Goal: Information Seeking & Learning: Learn about a topic

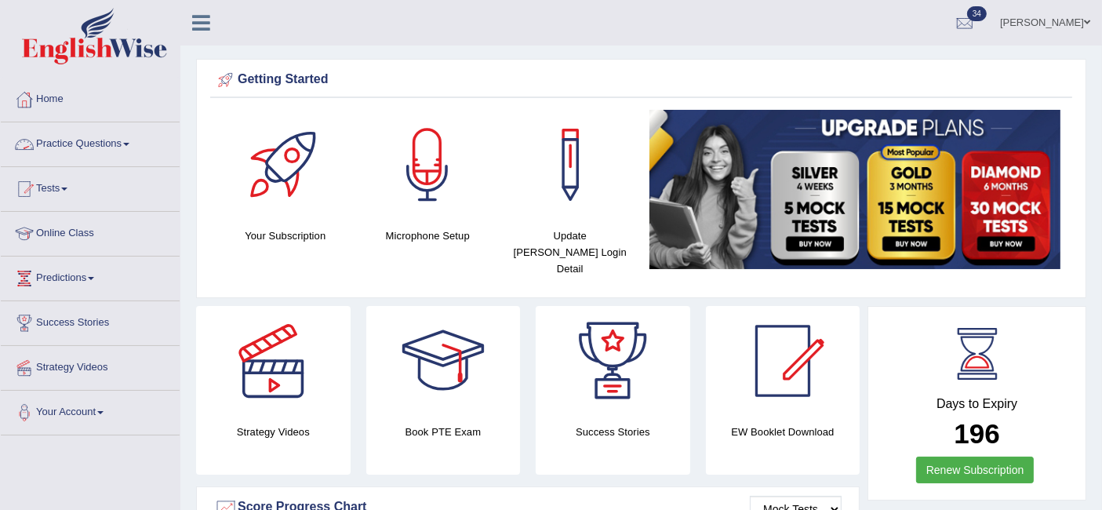
click at [87, 137] on link "Practice Questions" at bounding box center [90, 141] width 179 height 39
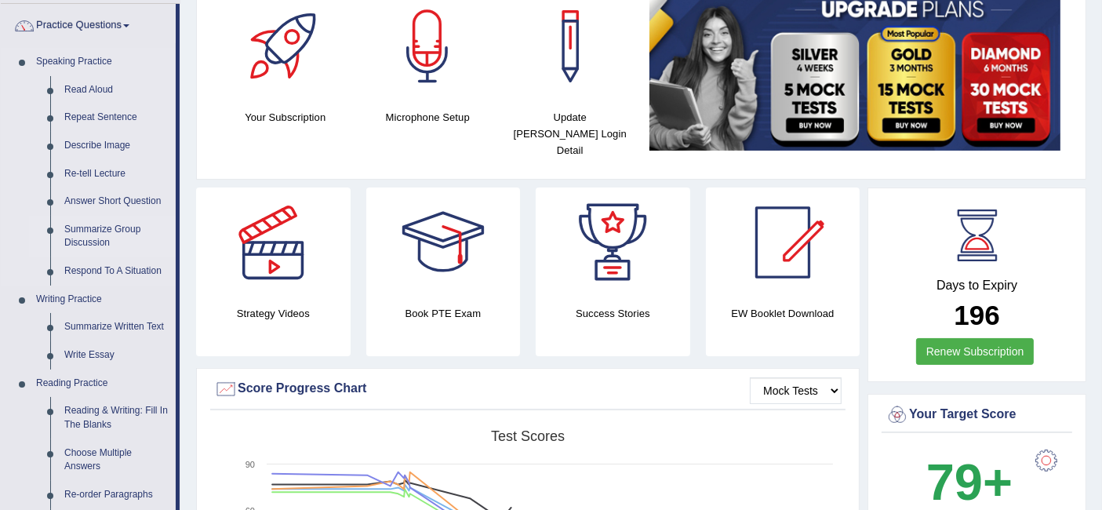
scroll to position [301, 0]
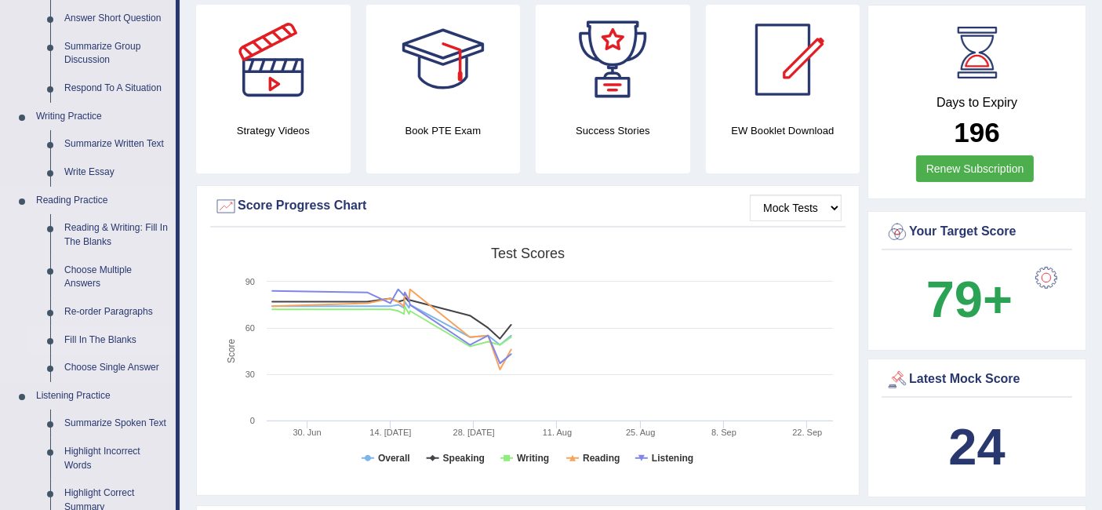
click at [115, 346] on link "Fill In The Blanks" at bounding box center [116, 340] width 118 height 28
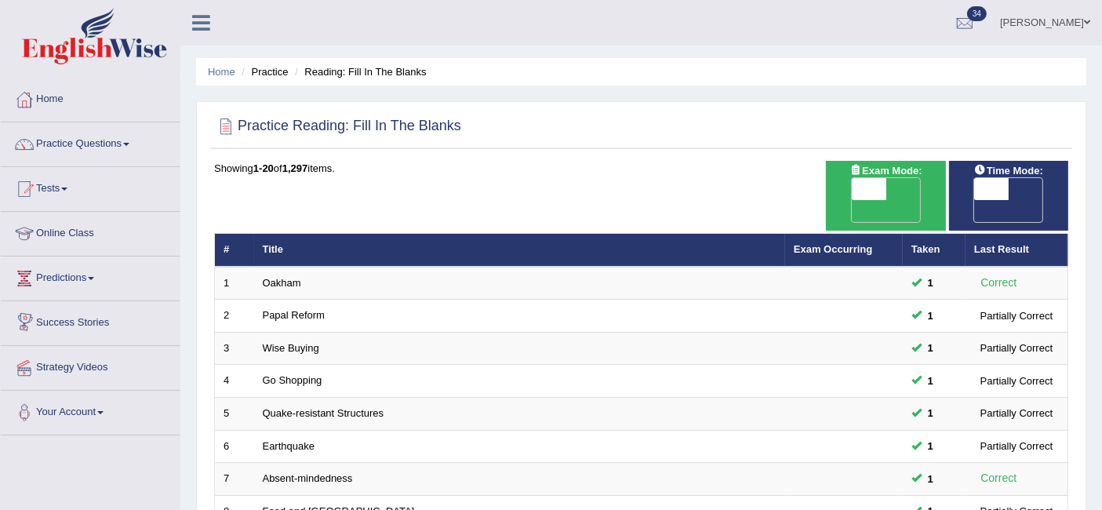
scroll to position [523, 0]
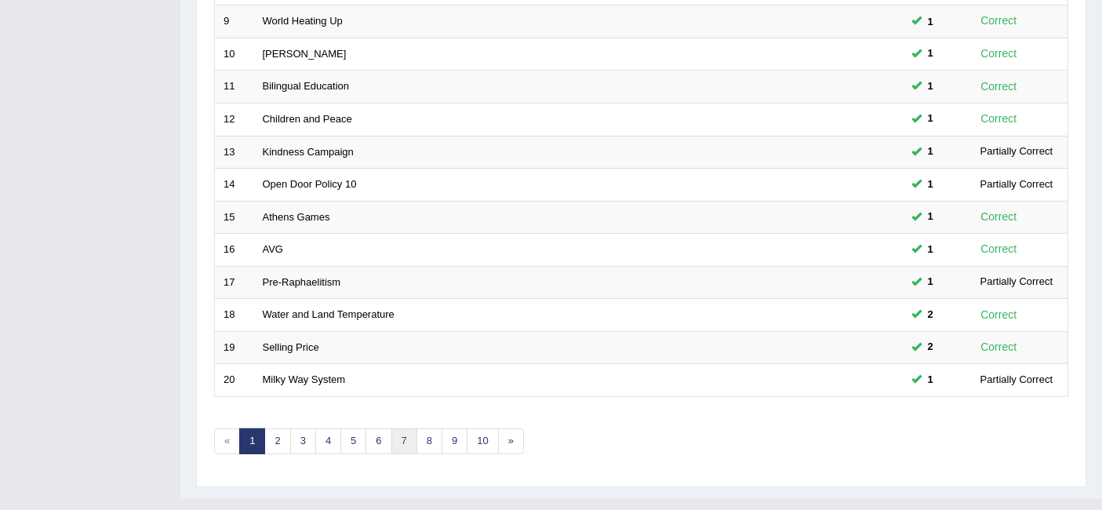
click at [399, 428] on link "7" at bounding box center [405, 441] width 26 height 26
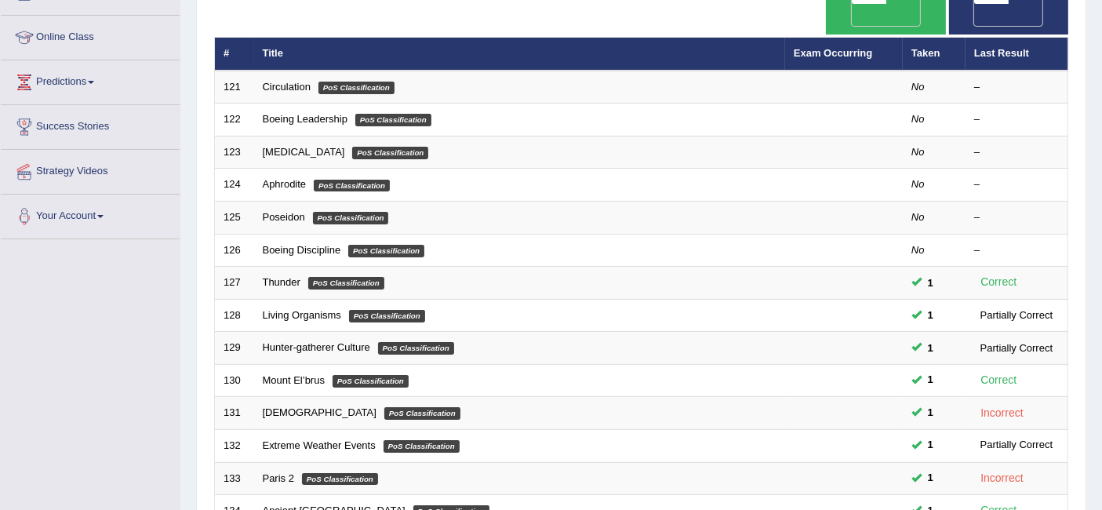
scroll to position [523, 0]
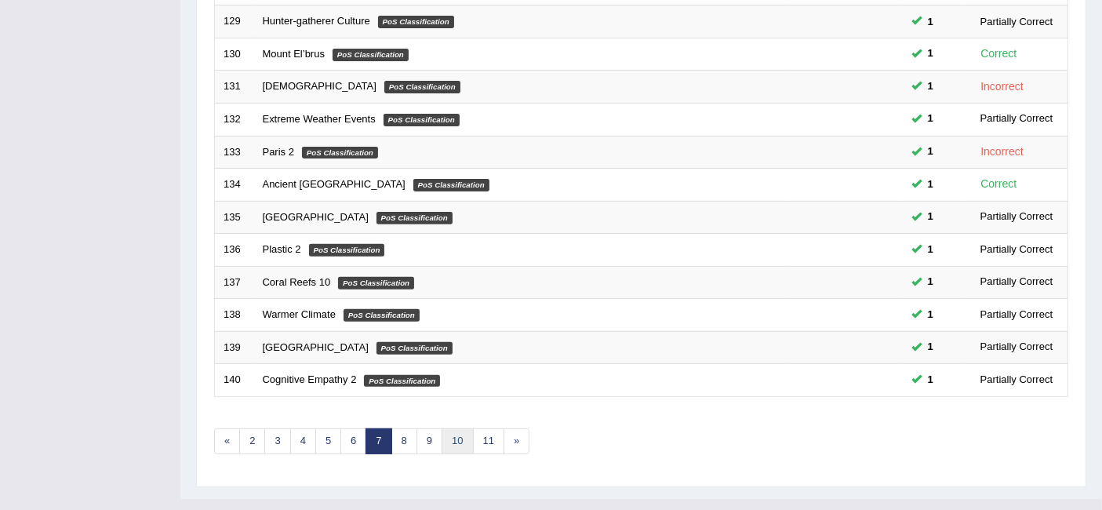
click at [454, 428] on link "10" at bounding box center [457, 441] width 31 height 26
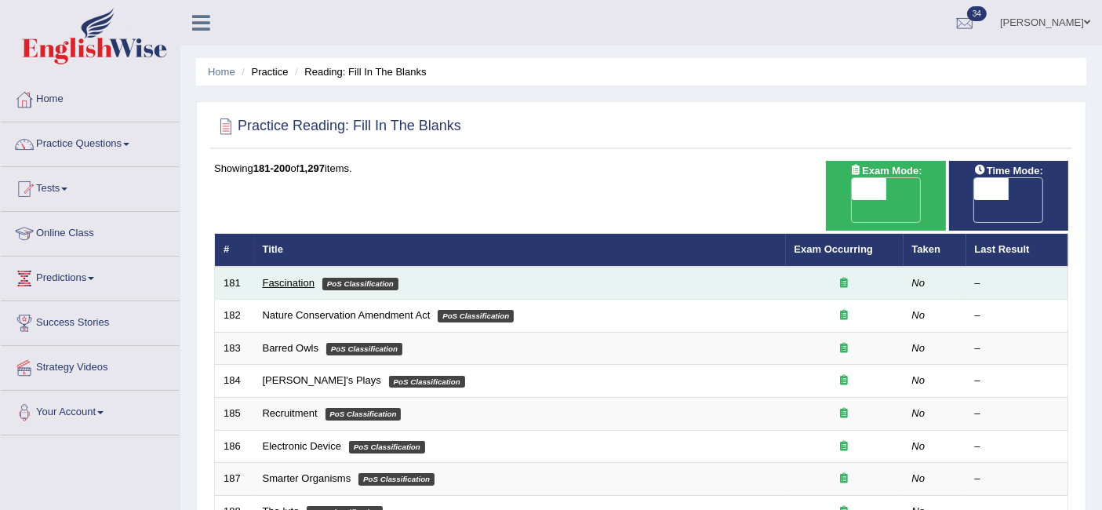
click at [294, 277] on link "Fascination" at bounding box center [289, 283] width 52 height 12
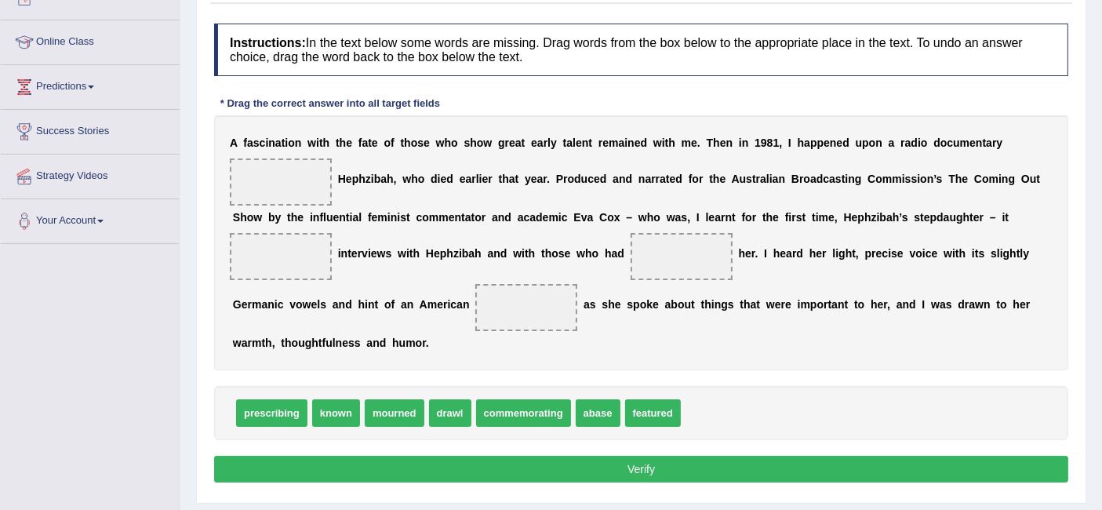
scroll to position [191, 0]
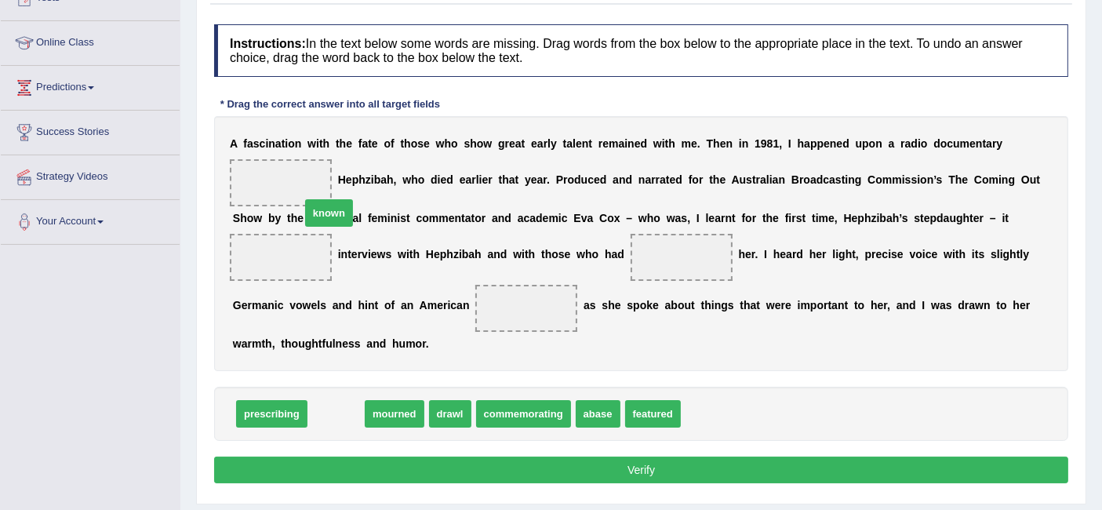
drag, startPoint x: 335, startPoint y: 412, endPoint x: 315, endPoint y: 201, distance: 212.0
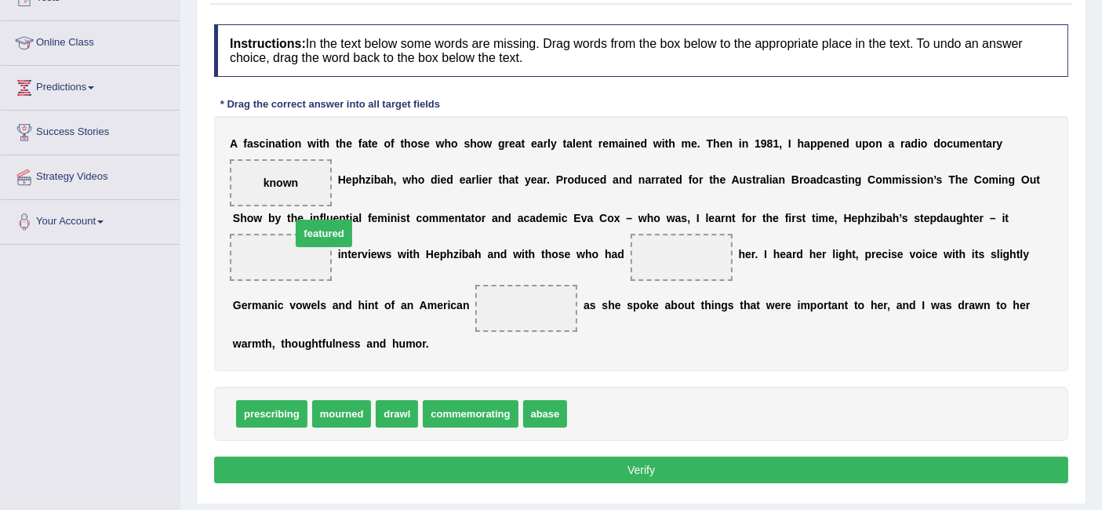
drag, startPoint x: 601, startPoint y: 416, endPoint x: 302, endPoint y: 247, distance: 343.3
drag, startPoint x: 284, startPoint y: 180, endPoint x: 672, endPoint y: 246, distance: 393.2
drag, startPoint x: 681, startPoint y: 263, endPoint x: 670, endPoint y: 251, distance: 16.1
click at [670, 251] on span "known" at bounding box center [682, 257] width 102 height 47
drag, startPoint x: 670, startPoint y: 251, endPoint x: 282, endPoint y: 173, distance: 396.1
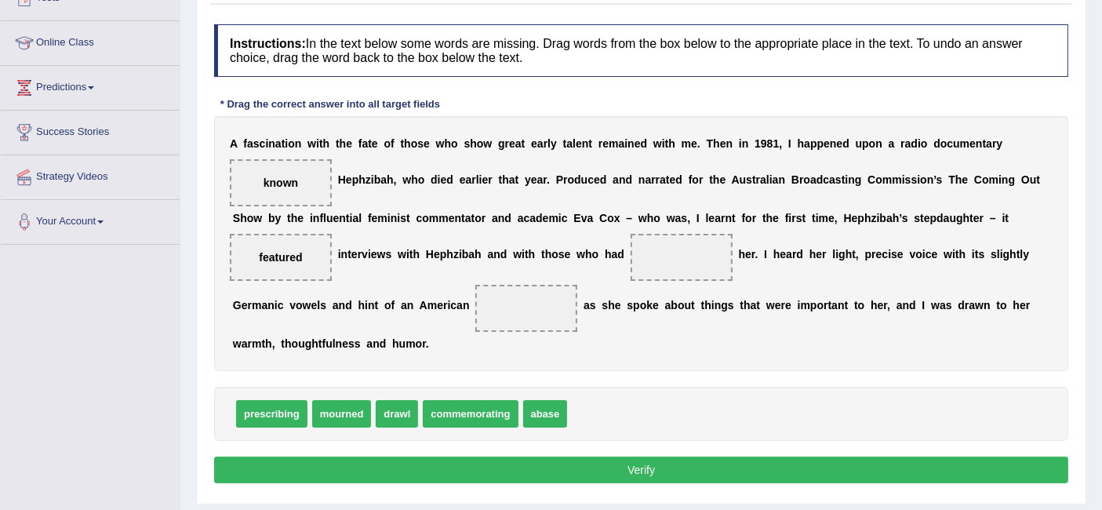
drag, startPoint x: 282, startPoint y: 165, endPoint x: 260, endPoint y: 182, distance: 27.9
click at [260, 182] on span "known" at bounding box center [281, 182] width 102 height 47
drag, startPoint x: 260, startPoint y: 182, endPoint x: 288, endPoint y: 185, distance: 28.4
click at [288, 185] on span "known" at bounding box center [281, 182] width 102 height 47
drag, startPoint x: 288, startPoint y: 185, endPoint x: 694, endPoint y: 278, distance: 416.9
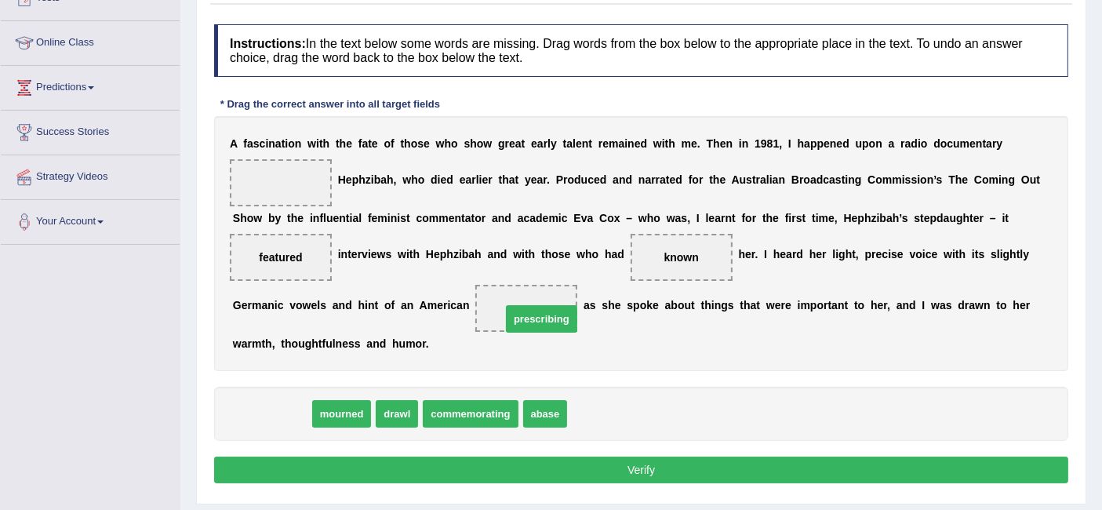
drag, startPoint x: 283, startPoint y: 412, endPoint x: 553, endPoint y: 317, distance: 286.1
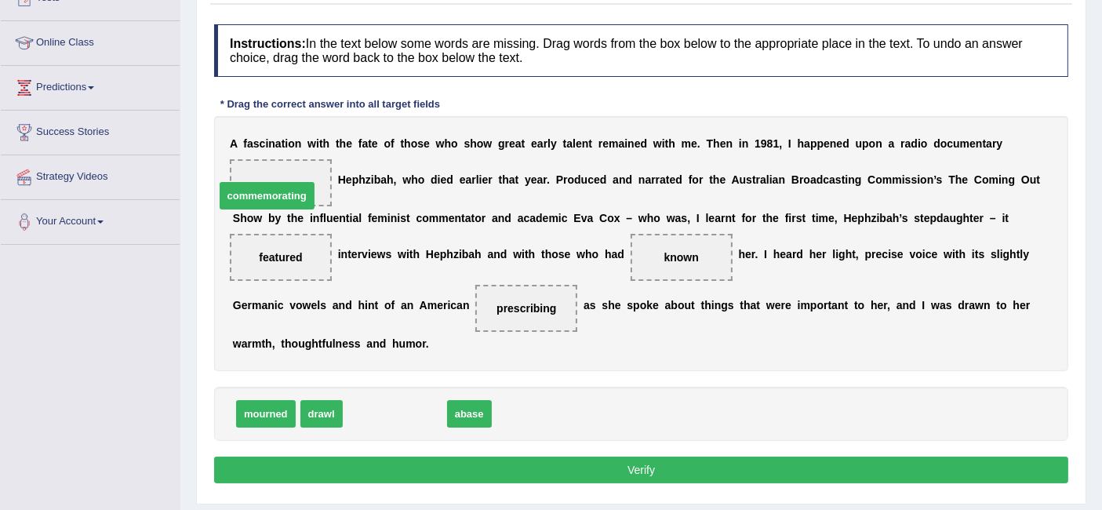
drag, startPoint x: 395, startPoint y: 410, endPoint x: 262, endPoint y: 183, distance: 263.1
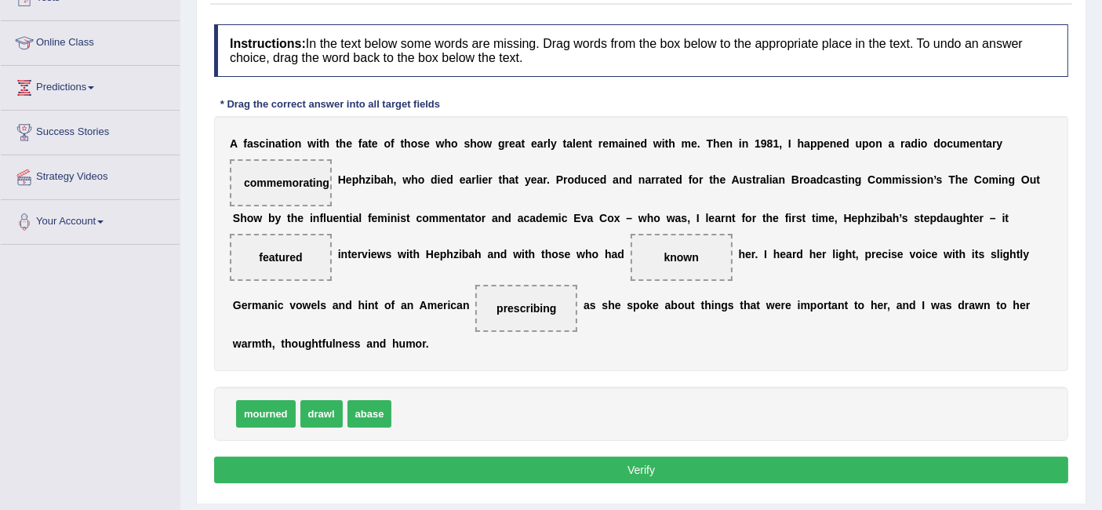
click at [449, 465] on button "Verify" at bounding box center [641, 470] width 854 height 27
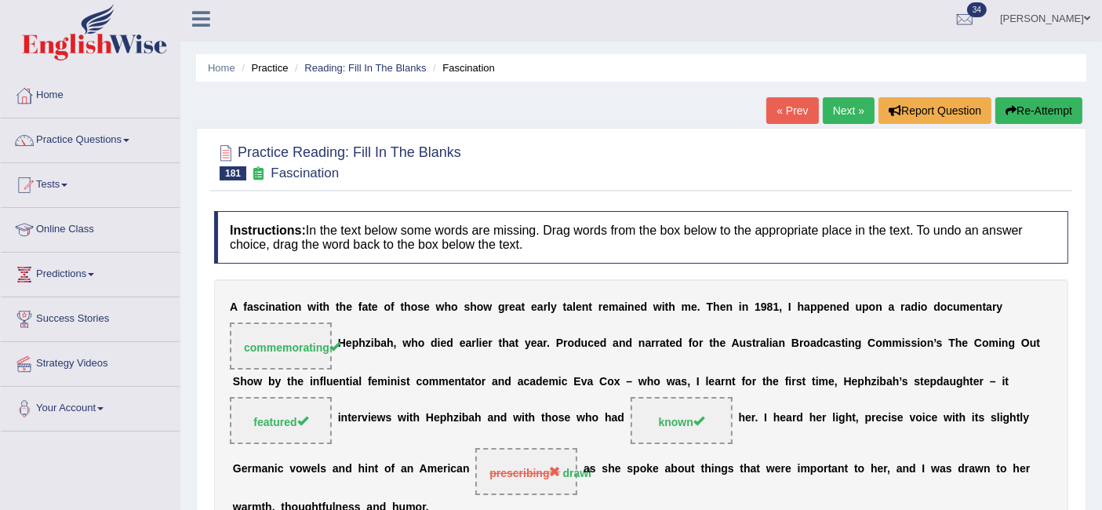
scroll to position [0, 0]
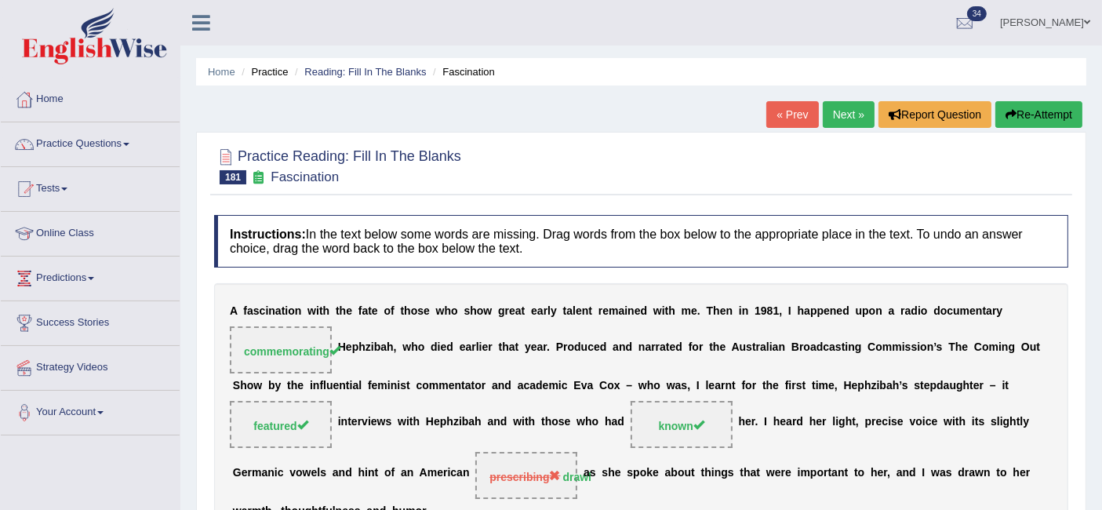
click at [832, 112] on link "Next »" at bounding box center [849, 114] width 52 height 27
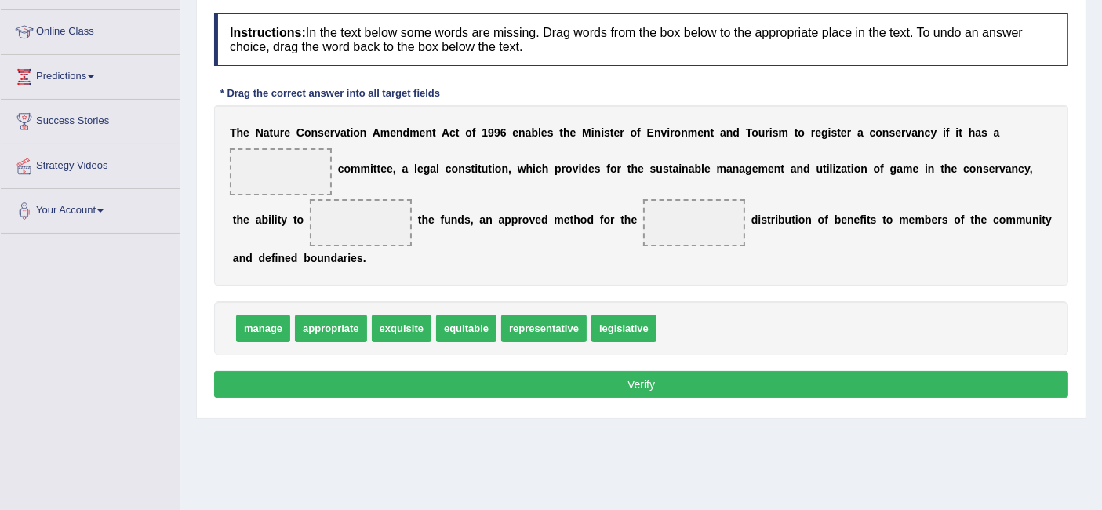
scroll to position [172, 0]
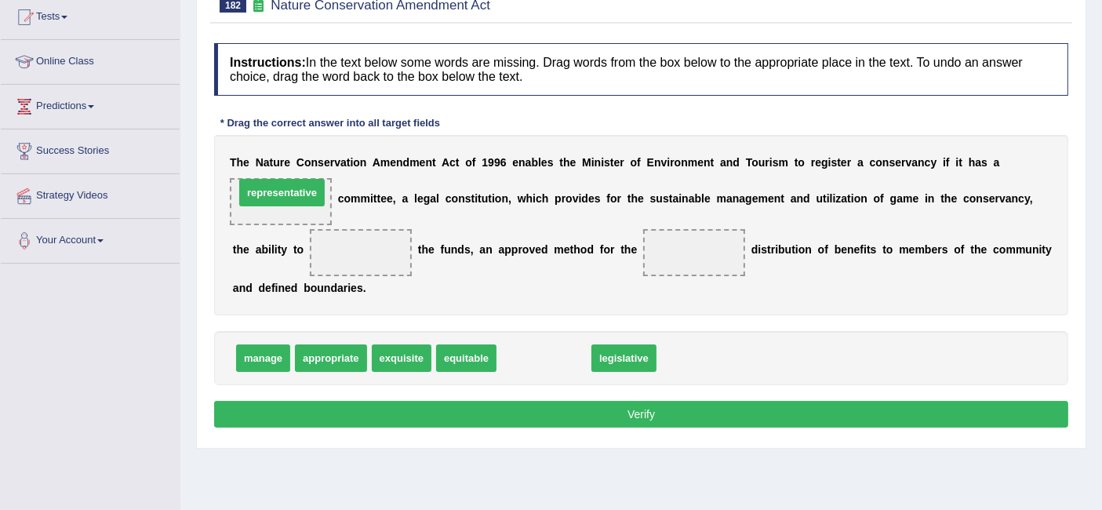
drag, startPoint x: 533, startPoint y: 352, endPoint x: 271, endPoint y: 186, distance: 310.0
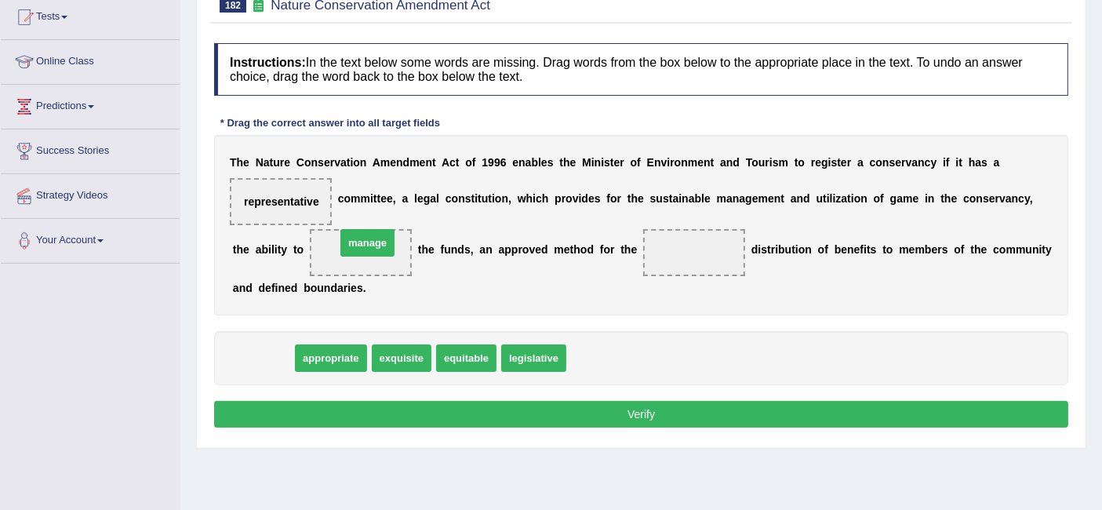
drag, startPoint x: 259, startPoint y: 359, endPoint x: 363, endPoint y: 244, distance: 155.0
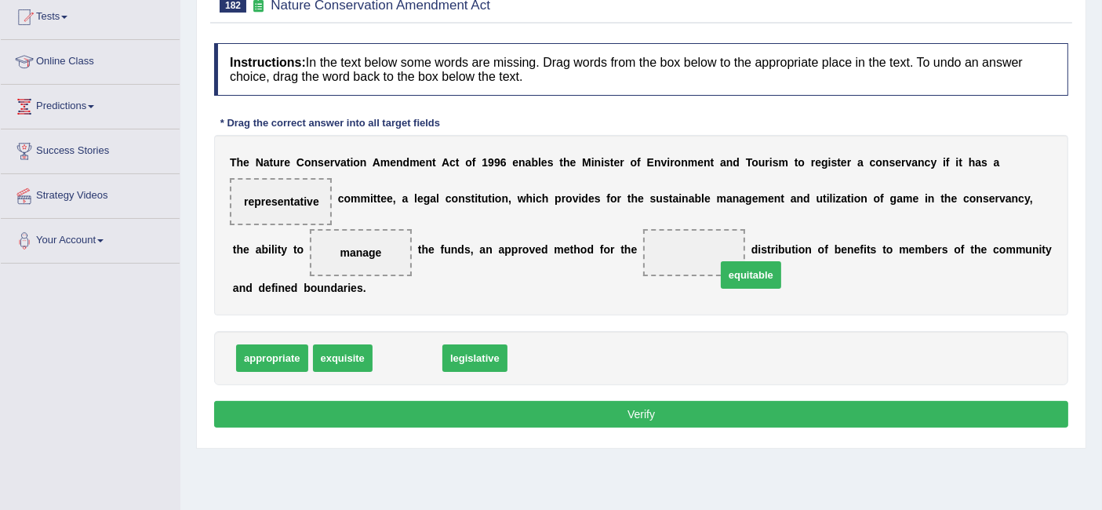
drag, startPoint x: 390, startPoint y: 360, endPoint x: 734, endPoint y: 276, distance: 353.8
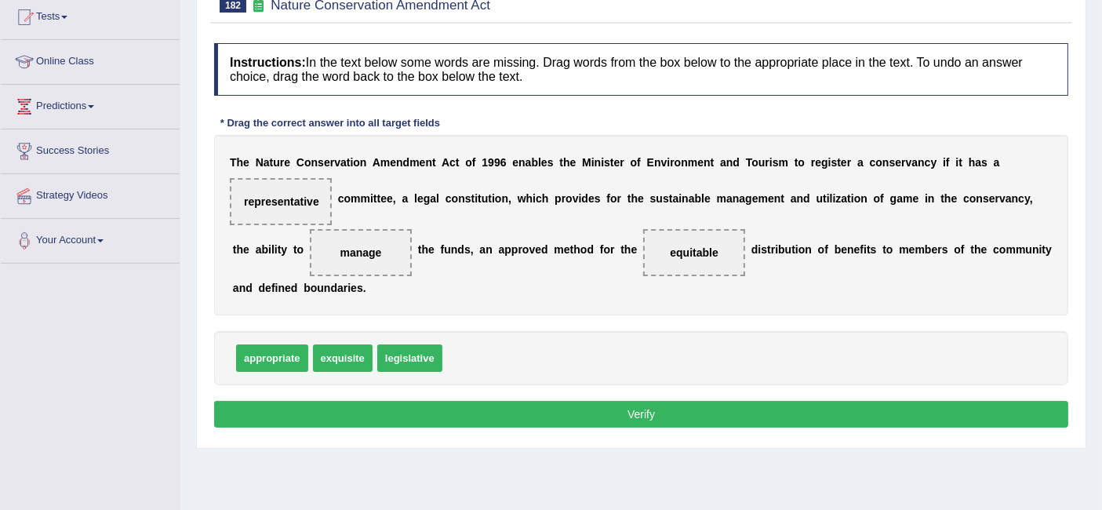
click at [353, 410] on button "Verify" at bounding box center [641, 414] width 854 height 27
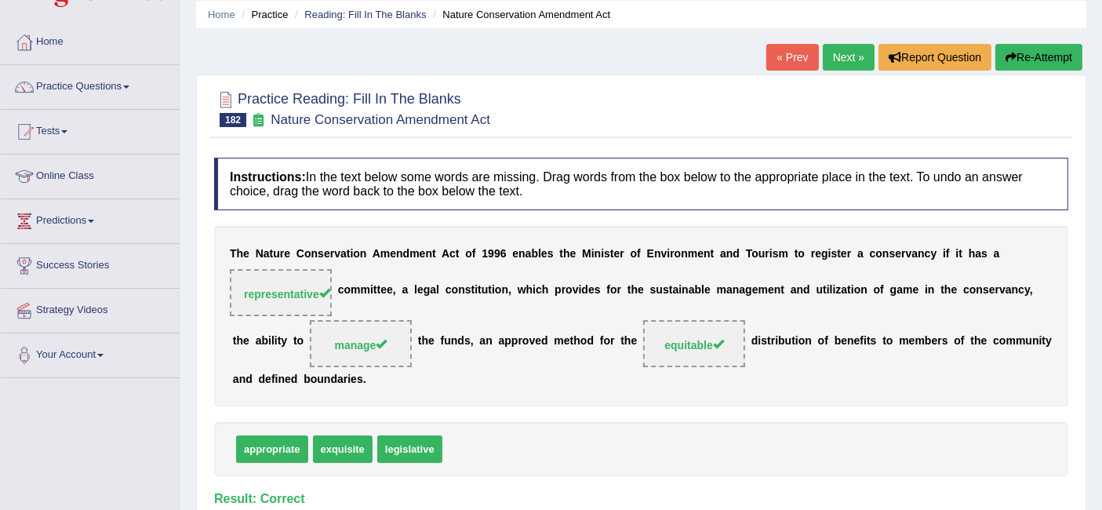
scroll to position [56, 0]
click at [854, 67] on link "Next »" at bounding box center [849, 58] width 52 height 27
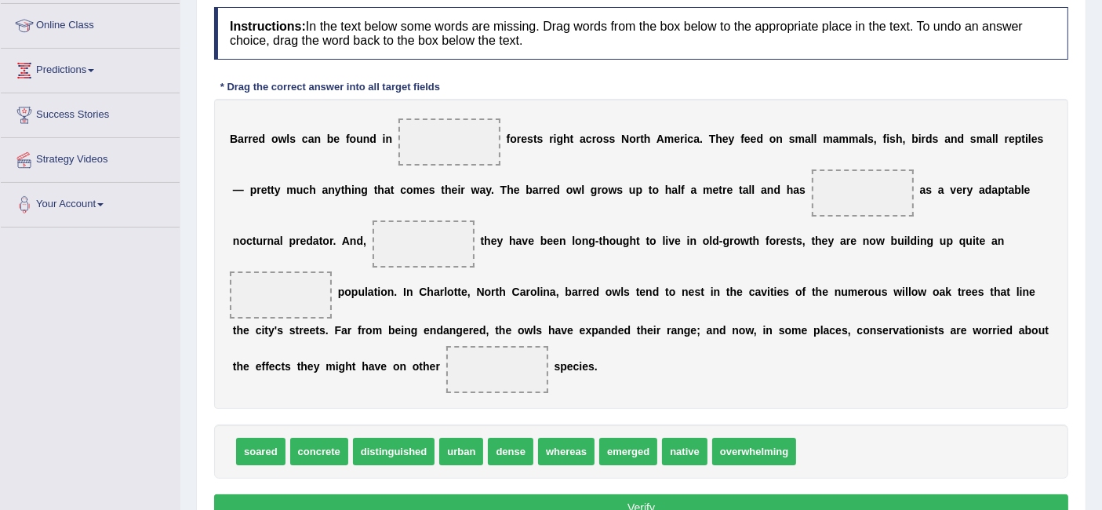
scroll to position [209, 0]
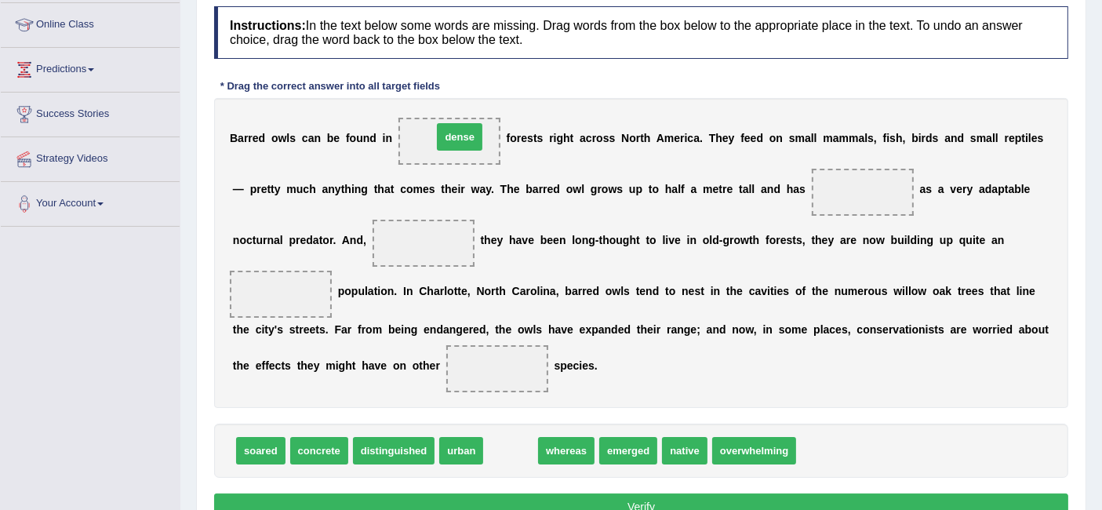
drag, startPoint x: 504, startPoint y: 448, endPoint x: 452, endPoint y: 134, distance: 318.1
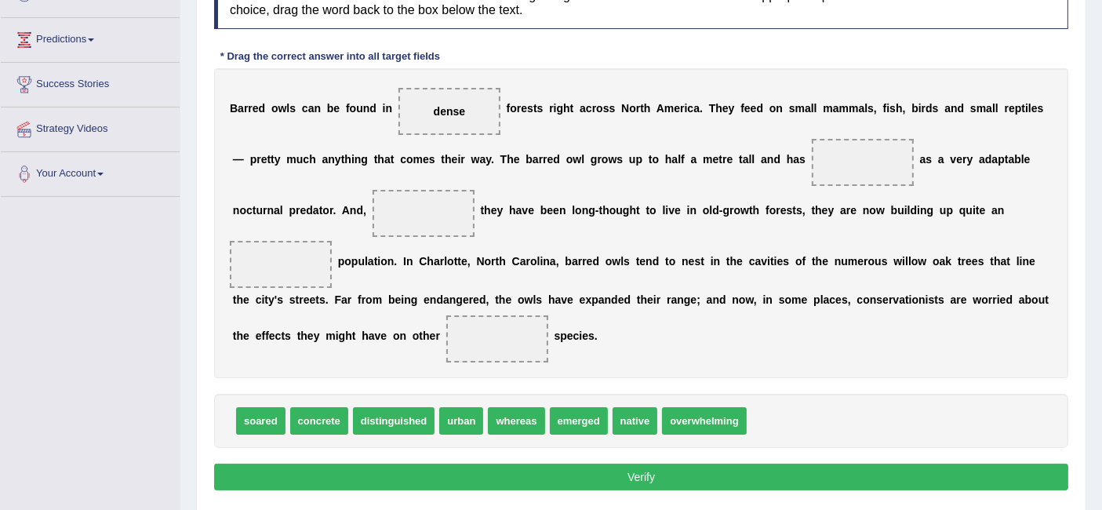
scroll to position [239, 0]
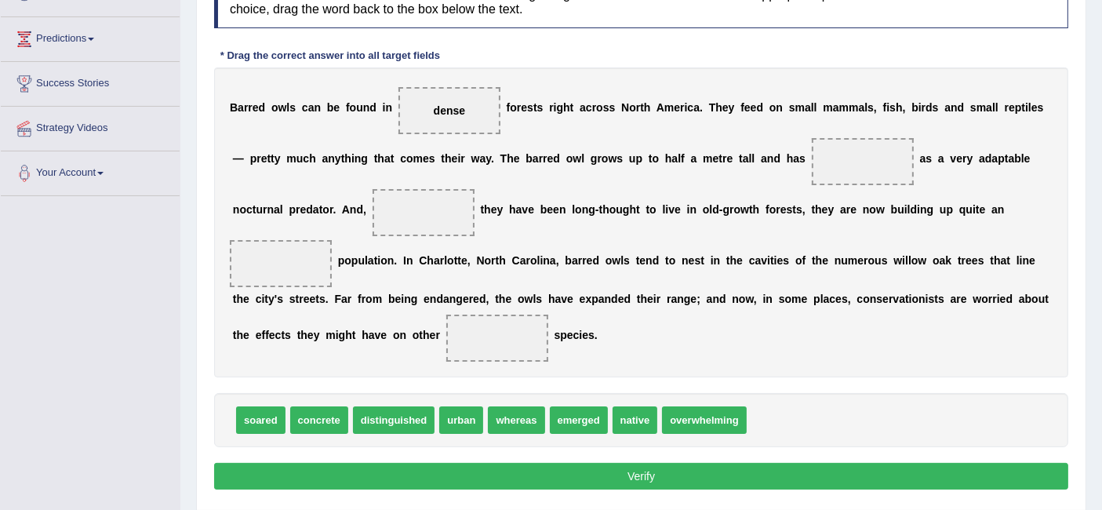
click at [735, 165] on div "B a r r e d o w l s c a n b e f o u n d i n dense f o r e s t s r i g h t a c r…" at bounding box center [641, 222] width 854 height 310
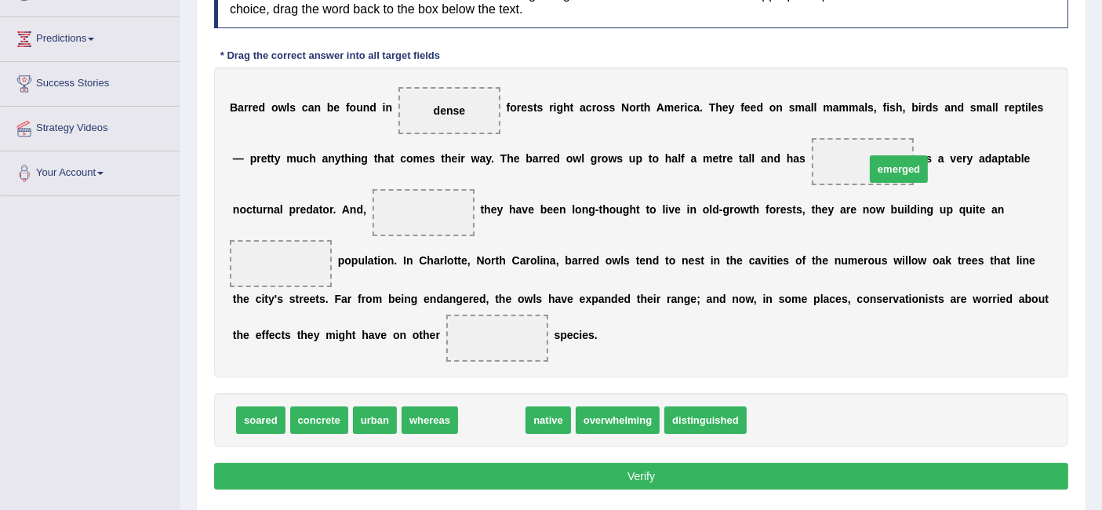
drag, startPoint x: 490, startPoint y: 419, endPoint x: 860, endPoint y: 164, distance: 449.0
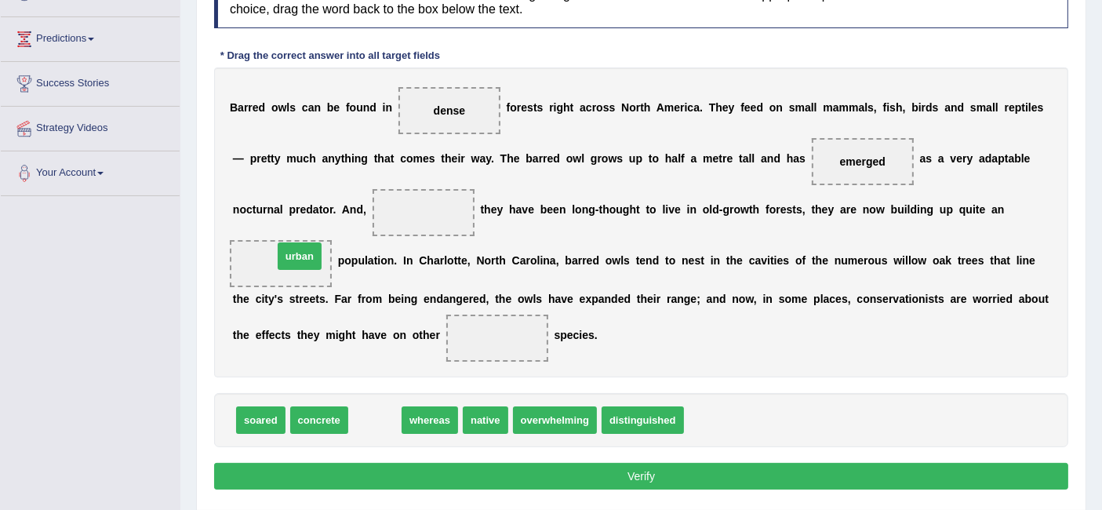
drag, startPoint x: 371, startPoint y: 416, endPoint x: 282, endPoint y: 282, distance: 160.6
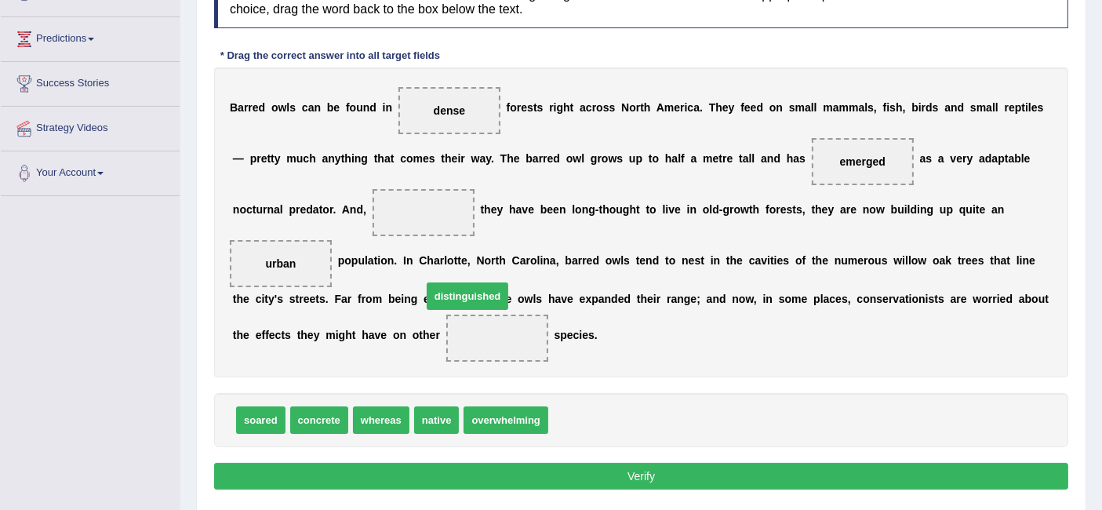
drag, startPoint x: 563, startPoint y: 414, endPoint x: 446, endPoint y: 322, distance: 147.5
click at [420, 270] on div "B a r r e d o w l s c a n b e f o u n d i n dense f o r e s t s r i g h t a c r…" at bounding box center [641, 222] width 854 height 310
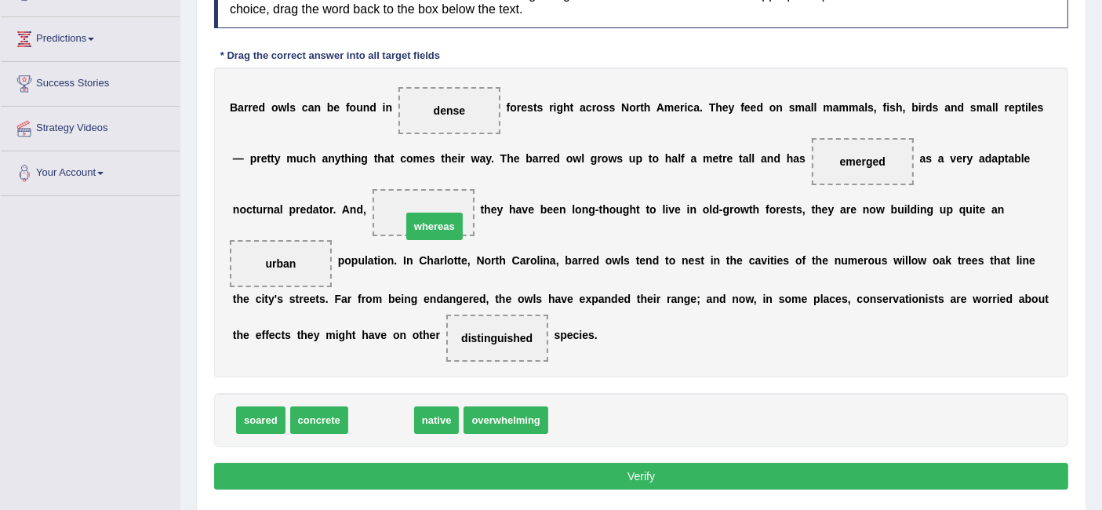
drag, startPoint x: 362, startPoint y: 416, endPoint x: 415, endPoint y: 222, distance: 201.0
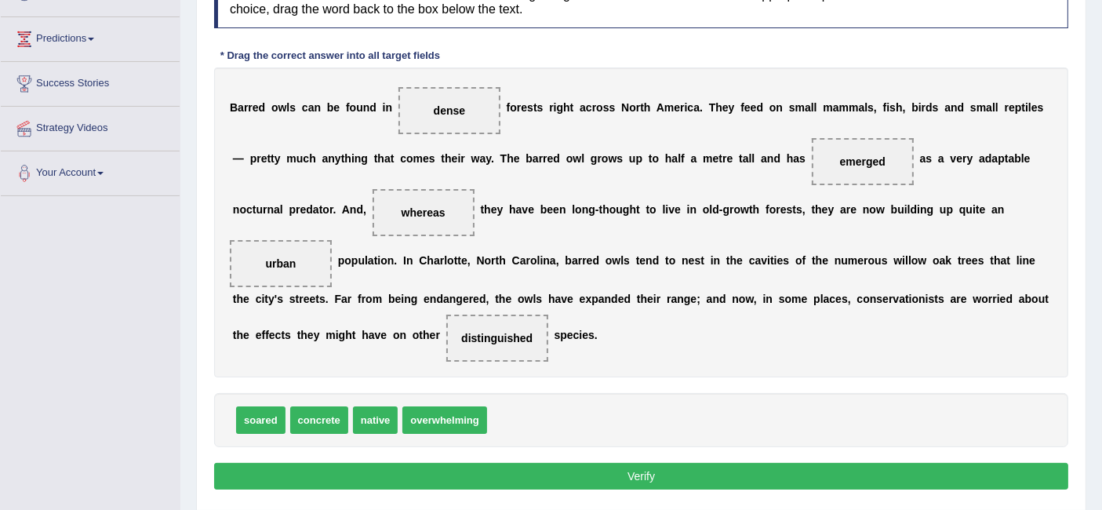
click at [526, 467] on button "Verify" at bounding box center [641, 476] width 854 height 27
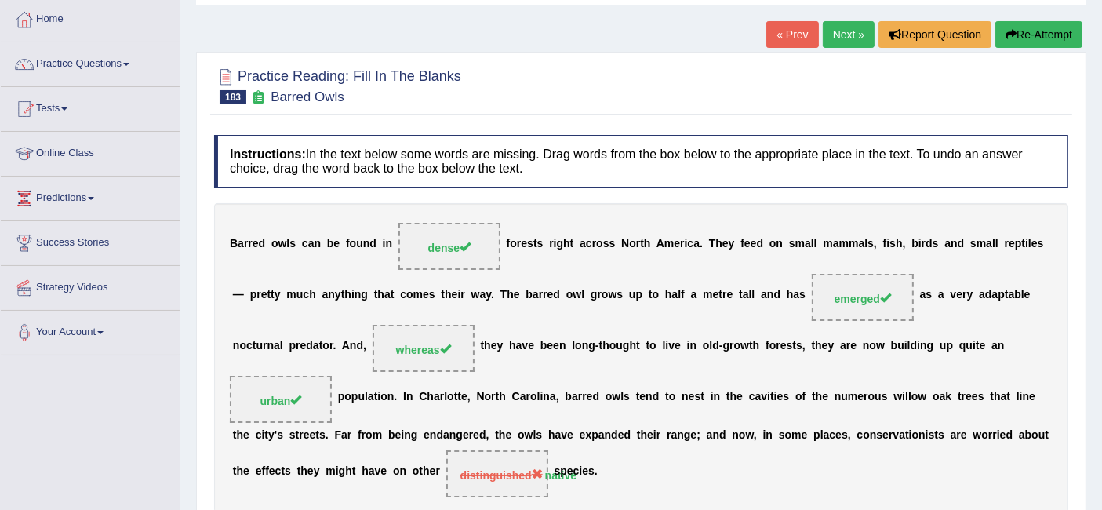
scroll to position [74, 0]
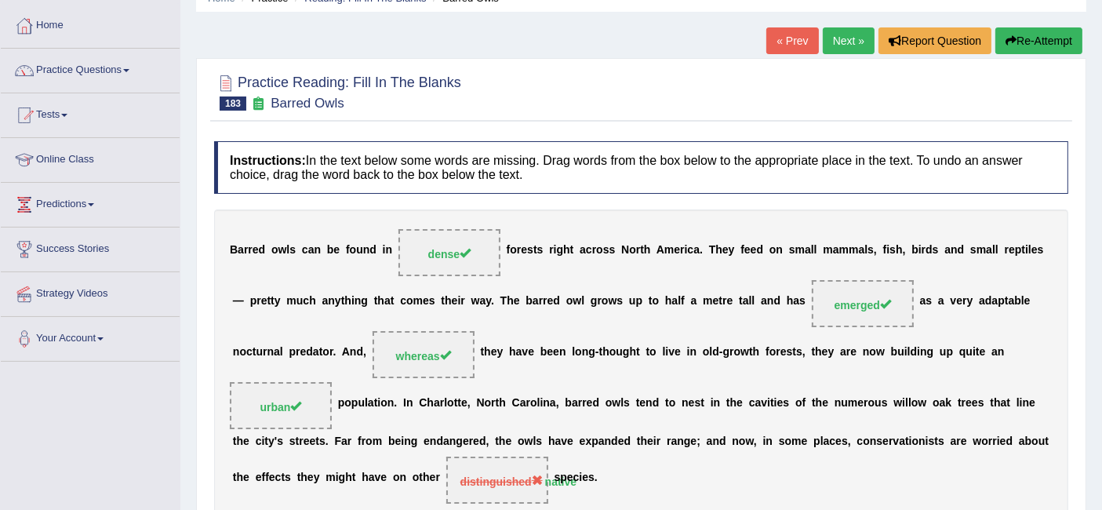
click at [848, 35] on link "Next »" at bounding box center [849, 40] width 52 height 27
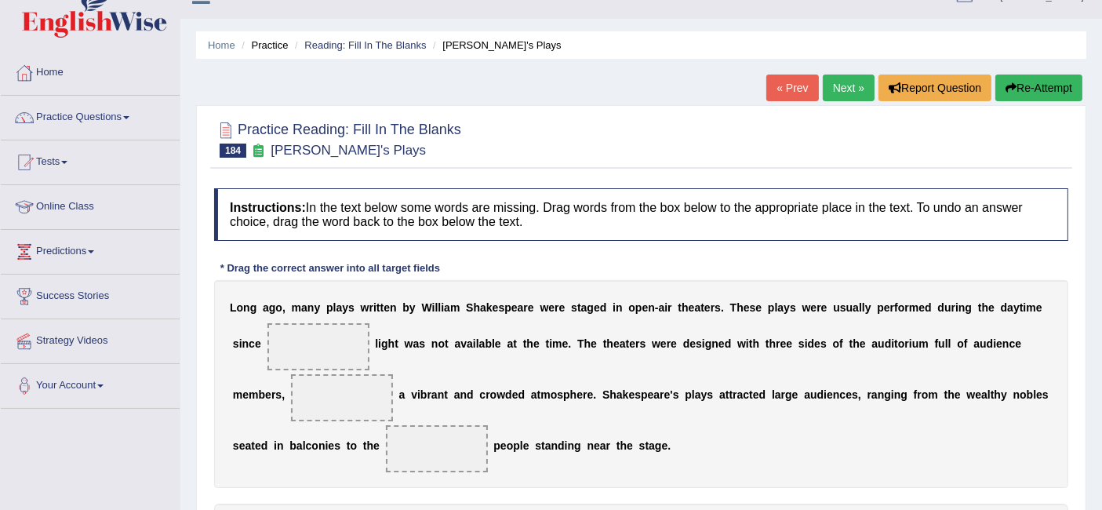
scroll to position [25, 0]
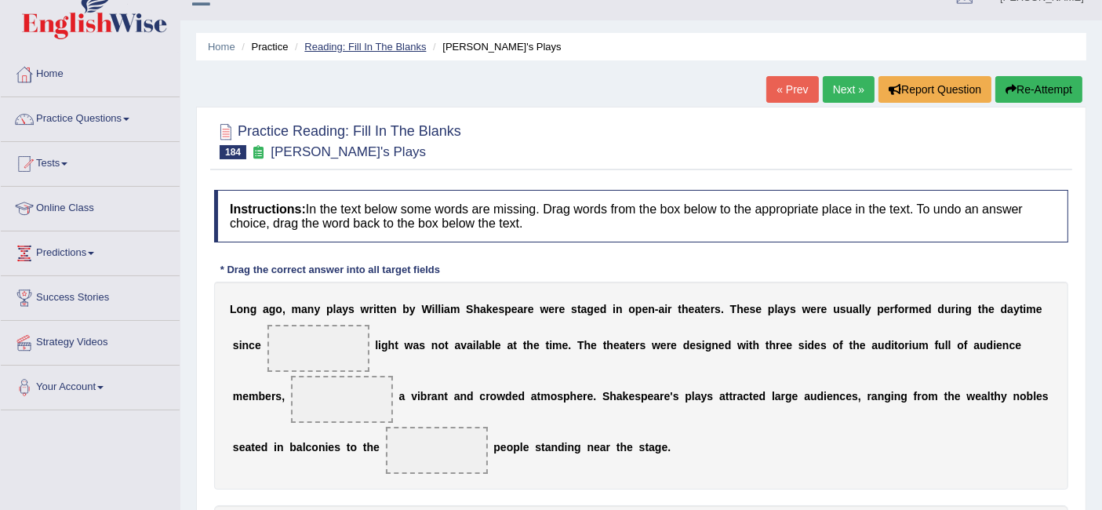
click at [361, 44] on link "Reading: Fill In The Blanks" at bounding box center [365, 47] width 122 height 12
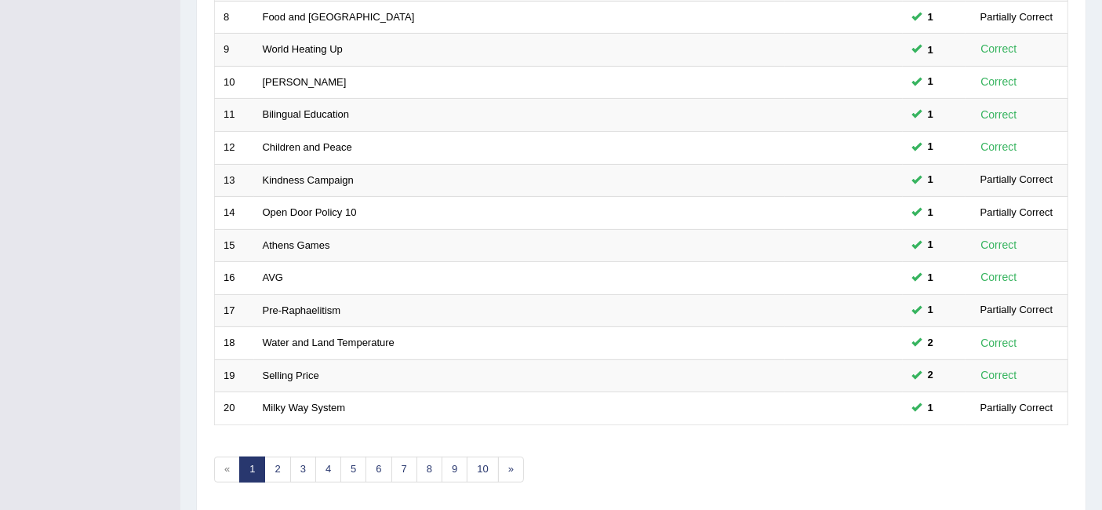
scroll to position [523, 0]
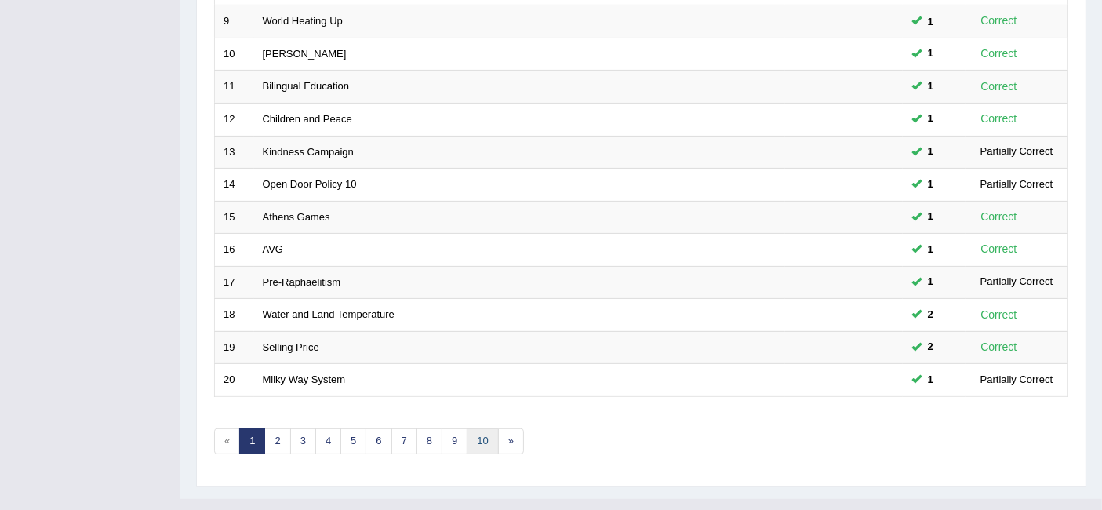
click at [490, 428] on link "10" at bounding box center [482, 441] width 31 height 26
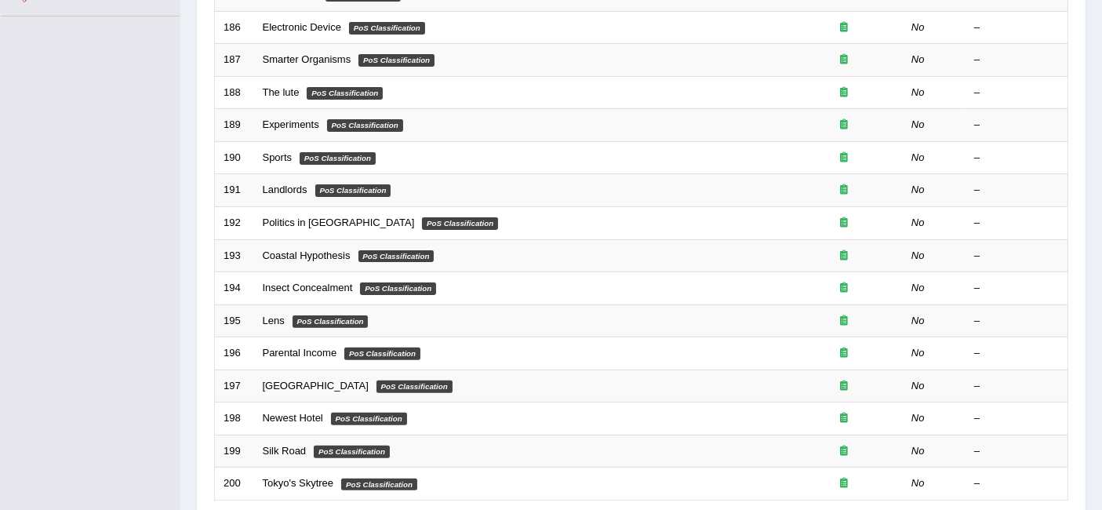
scroll to position [420, 0]
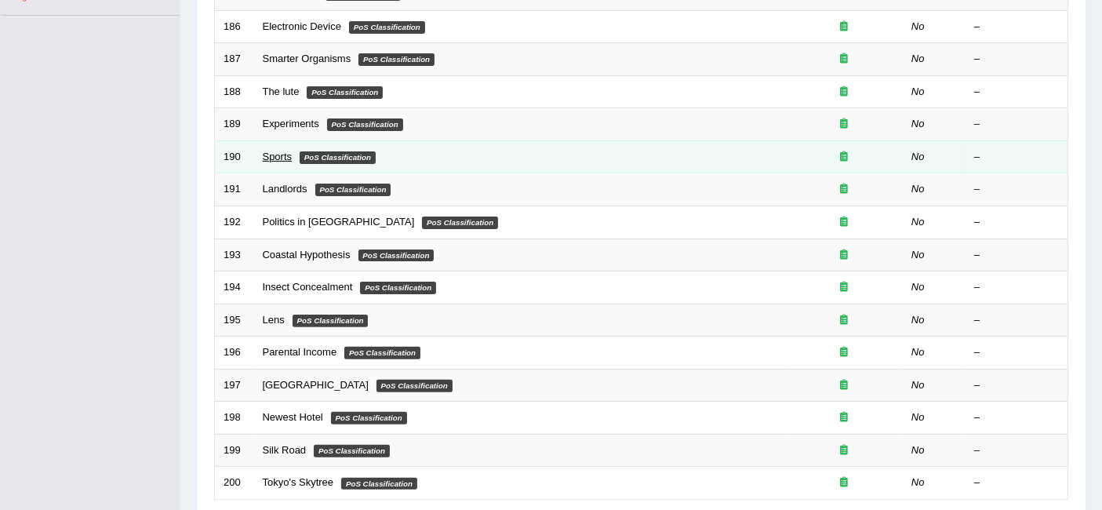
click at [278, 151] on link "Sports" at bounding box center [278, 157] width 30 height 12
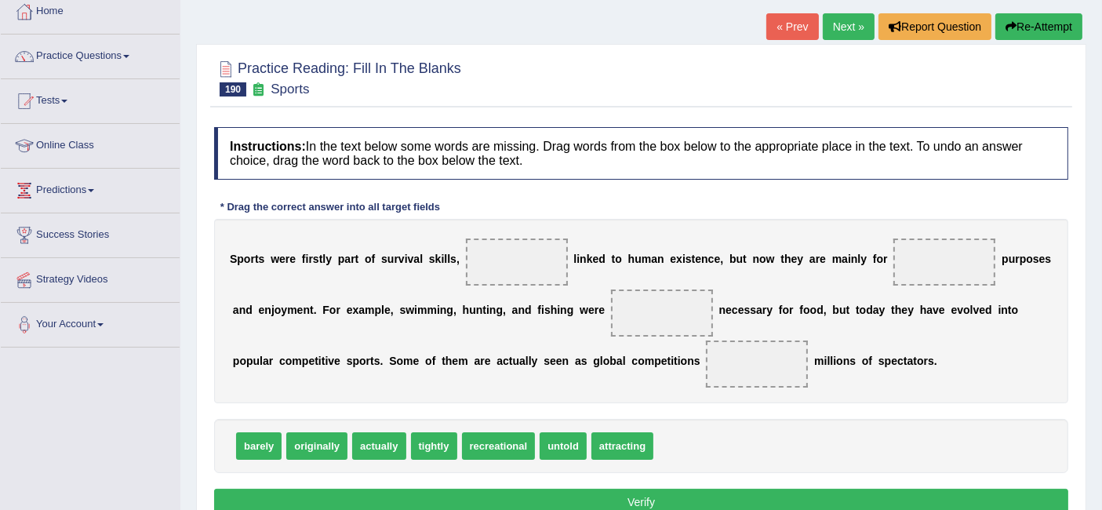
scroll to position [119, 0]
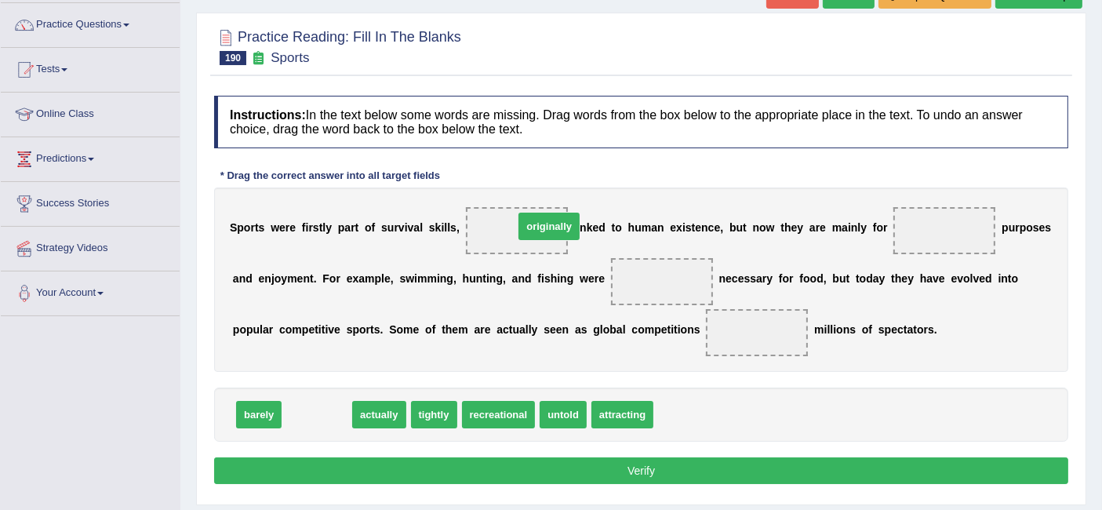
drag, startPoint x: 329, startPoint y: 415, endPoint x: 542, endPoint y: 233, distance: 280.5
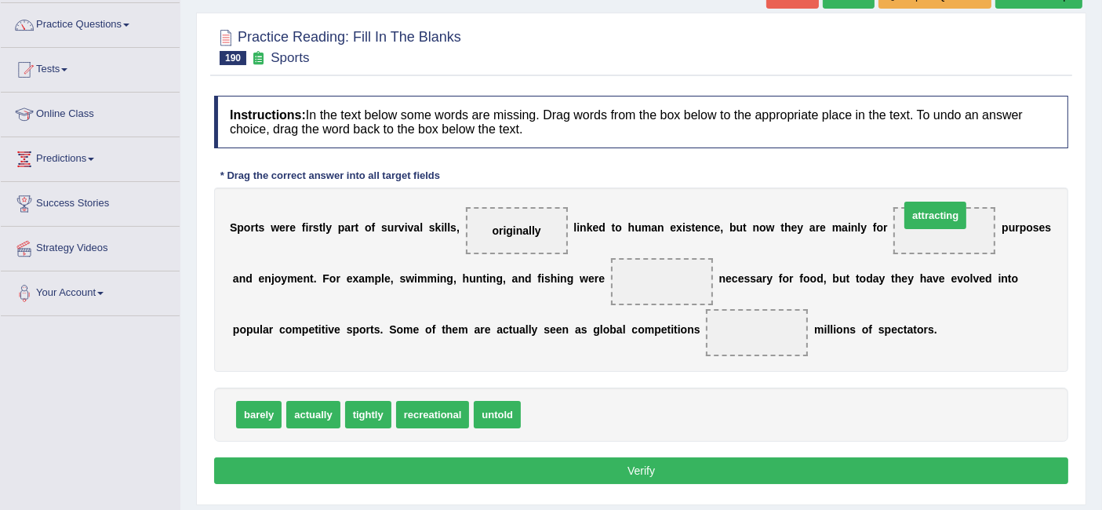
drag, startPoint x: 533, startPoint y: 414, endPoint x: 905, endPoint y: 222, distance: 419.0
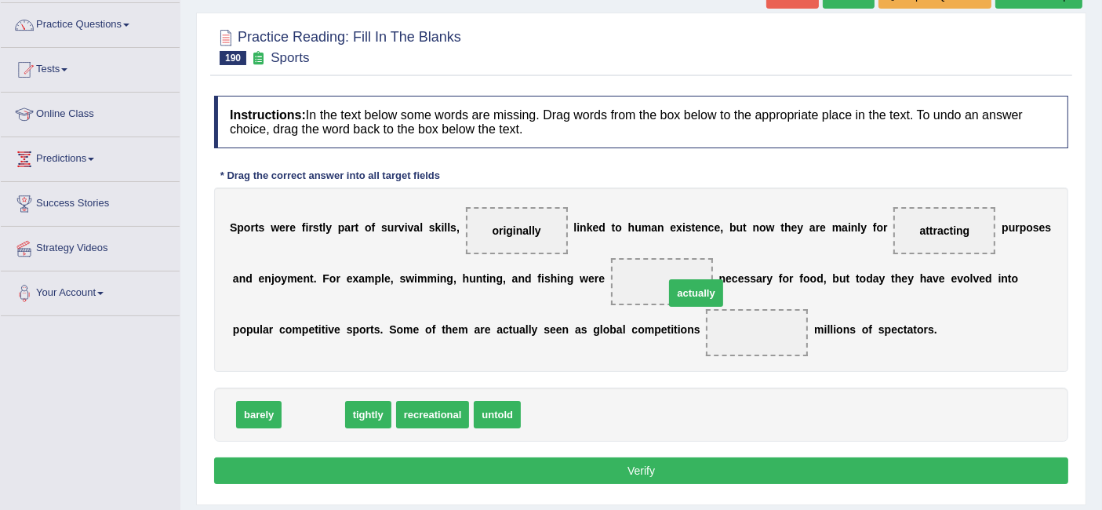
drag, startPoint x: 326, startPoint y: 412, endPoint x: 709, endPoint y: 290, distance: 401.8
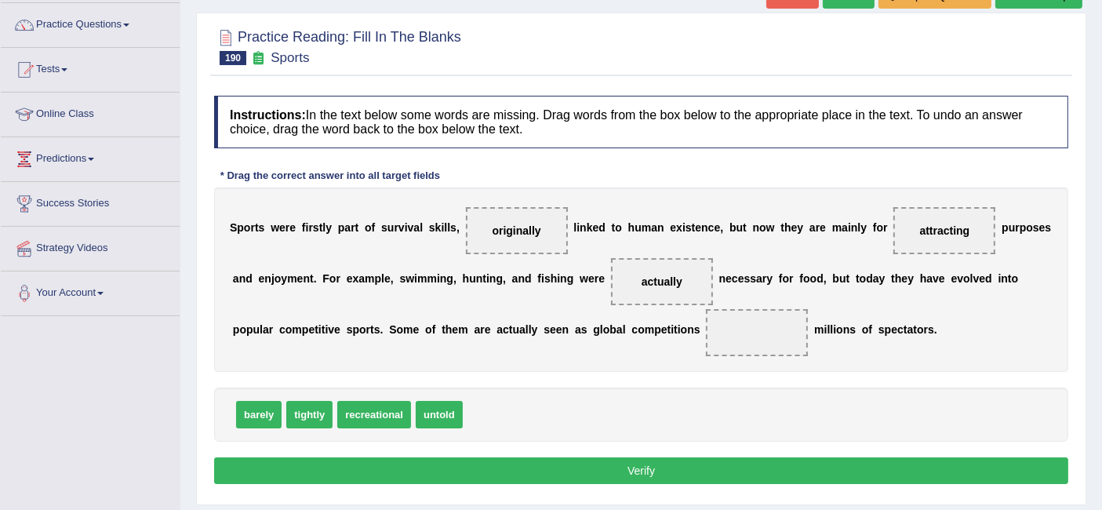
drag, startPoint x: 949, startPoint y: 219, endPoint x: 941, endPoint y: 235, distance: 18.3
click at [941, 235] on span "attracting" at bounding box center [945, 230] width 102 height 47
drag, startPoint x: 941, startPoint y: 235, endPoint x: 943, endPoint y: 225, distance: 10.5
click at [943, 225] on span "attracting" at bounding box center [945, 230] width 102 height 47
drag, startPoint x: 943, startPoint y: 225, endPoint x: 726, endPoint y: 338, distance: 245.0
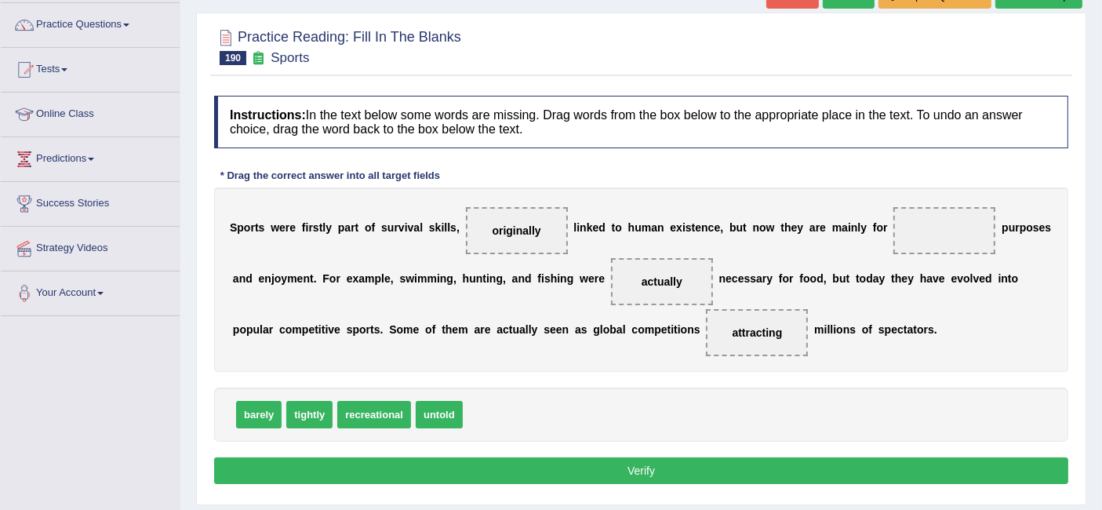
click at [379, 433] on div "barely tightly recreational untold" at bounding box center [641, 415] width 854 height 54
click at [571, 241] on div "S p o r t s w e r e f i r s t l y p a r t o f s u r v i v a l s k i l l s , ori…" at bounding box center [641, 280] width 854 height 184
drag, startPoint x: 363, startPoint y: 412, endPoint x: 907, endPoint y: 238, distance: 571.7
click at [657, 477] on button "Verify" at bounding box center [641, 470] width 854 height 27
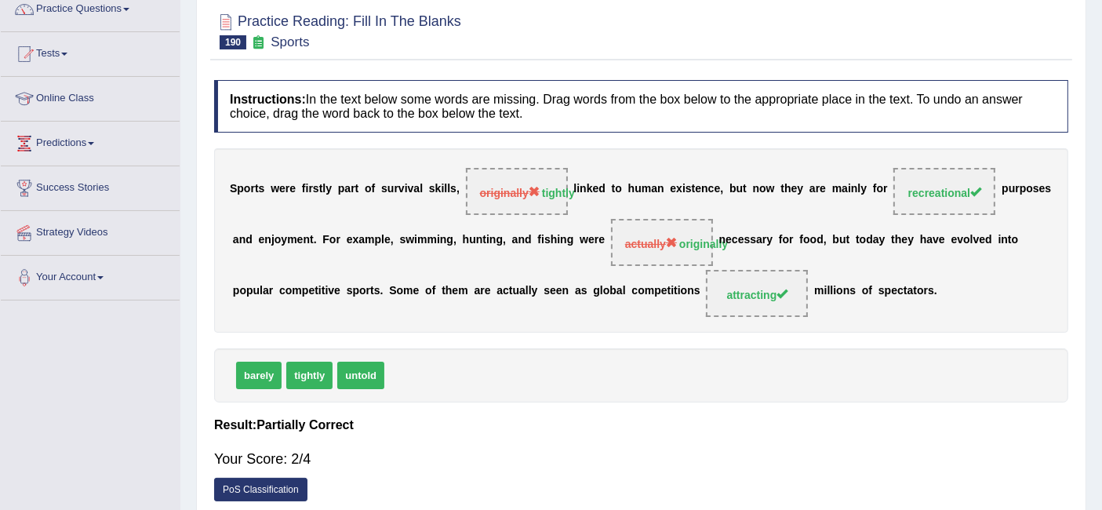
scroll to position [136, 0]
click at [670, 404] on div "Instructions: In the text below some words are missing. Drag words from the box…" at bounding box center [641, 294] width 862 height 446
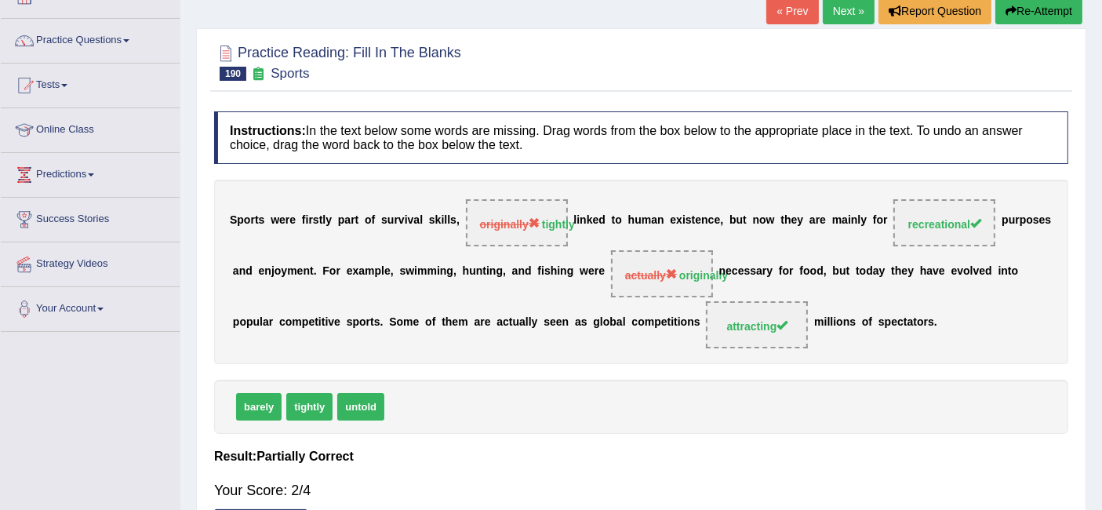
scroll to position [0, 0]
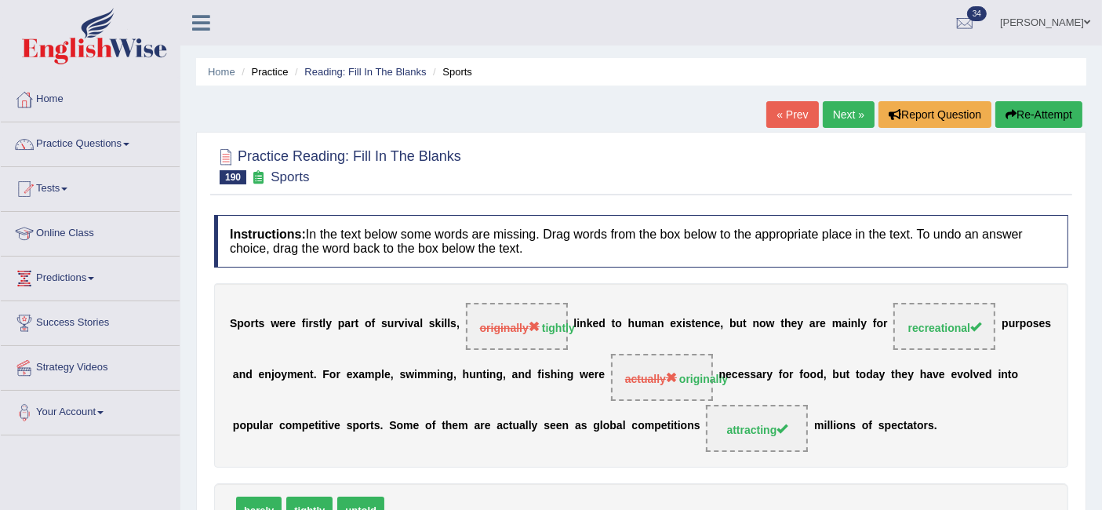
click at [843, 121] on link "Next »" at bounding box center [849, 114] width 52 height 27
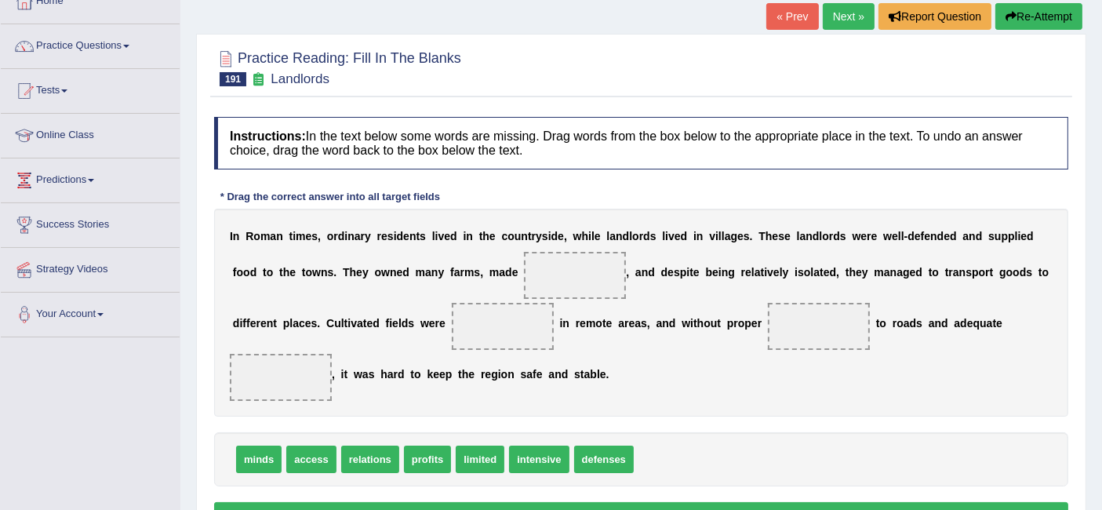
scroll to position [100, 0]
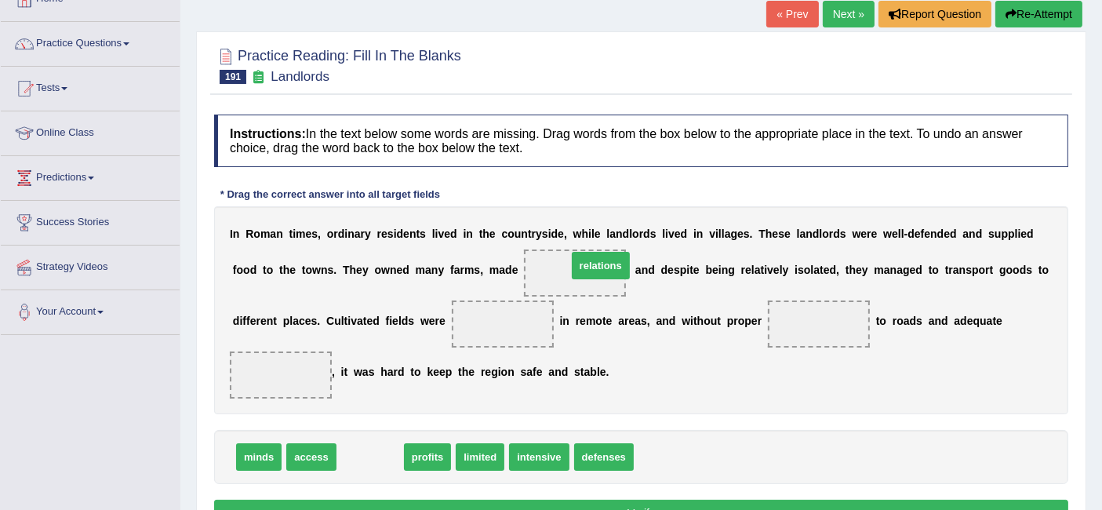
drag, startPoint x: 378, startPoint y: 453, endPoint x: 608, endPoint y: 262, distance: 298.7
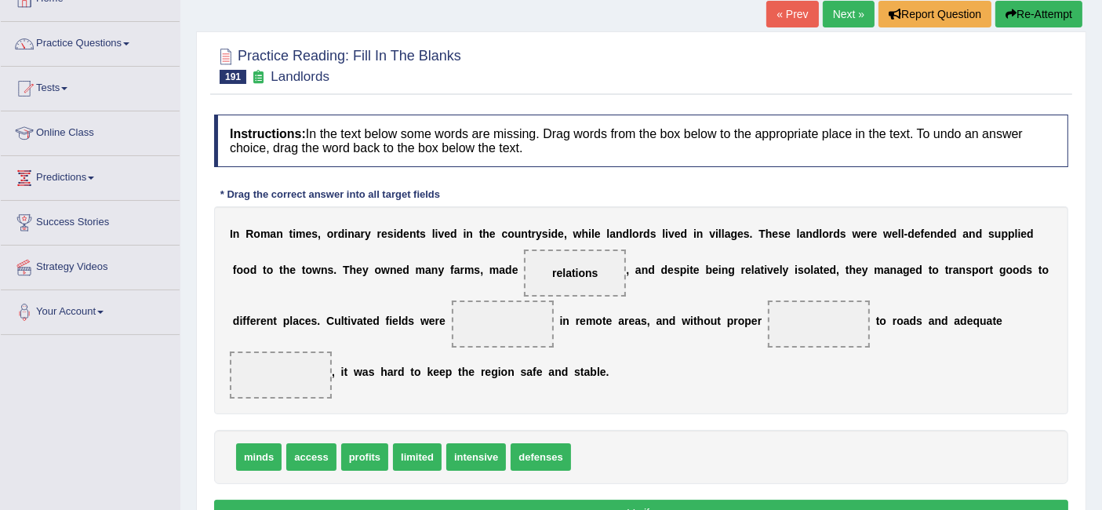
click at [399, 450] on span "limited" at bounding box center [417, 456] width 49 height 27
drag, startPoint x: 422, startPoint y: 458, endPoint x: 520, endPoint y: 322, distance: 167.5
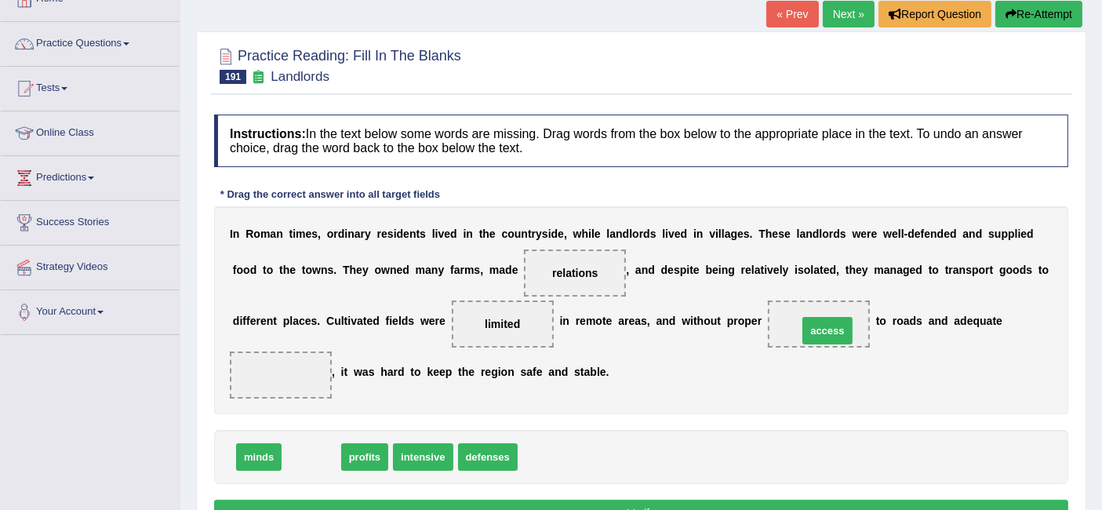
drag, startPoint x: 308, startPoint y: 452, endPoint x: 822, endPoint y: 326, distance: 530.0
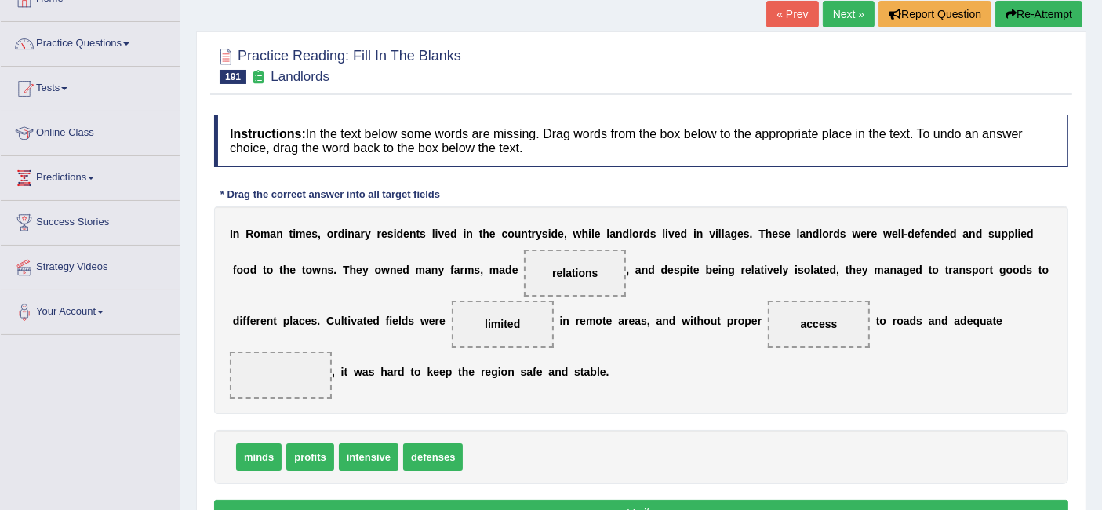
drag, startPoint x: 597, startPoint y: 273, endPoint x: 585, endPoint y: 267, distance: 14.0
click at [585, 267] on span "relations" at bounding box center [575, 273] width 102 height 47
drag, startPoint x: 585, startPoint y: 267, endPoint x: 275, endPoint y: 378, distance: 328.6
drag, startPoint x: 308, startPoint y: 465, endPoint x: 585, endPoint y: 288, distance: 328.5
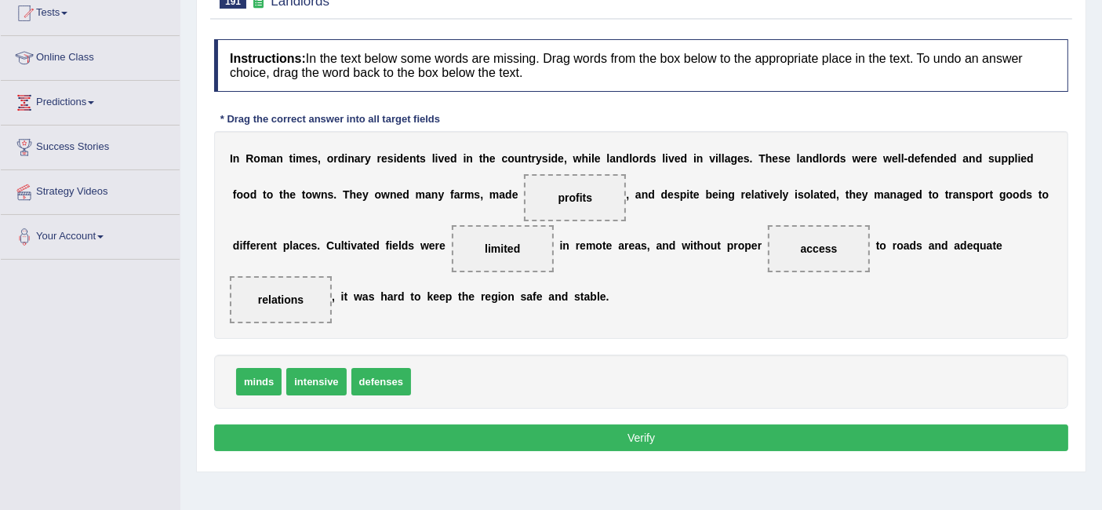
scroll to position [191, 0]
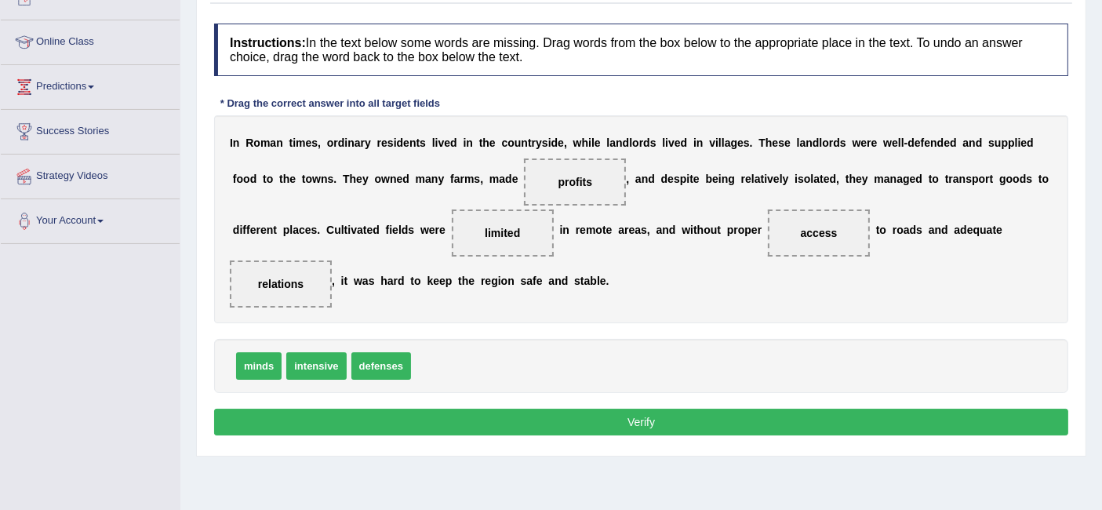
click at [592, 411] on button "Verify" at bounding box center [641, 422] width 854 height 27
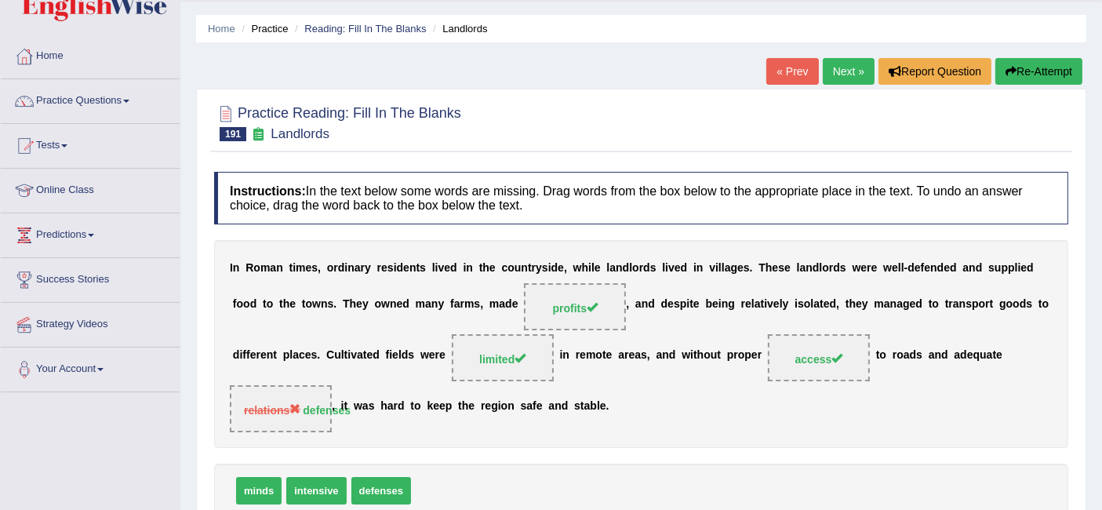
scroll to position [42, 0]
click at [841, 67] on link "Next »" at bounding box center [849, 72] width 52 height 27
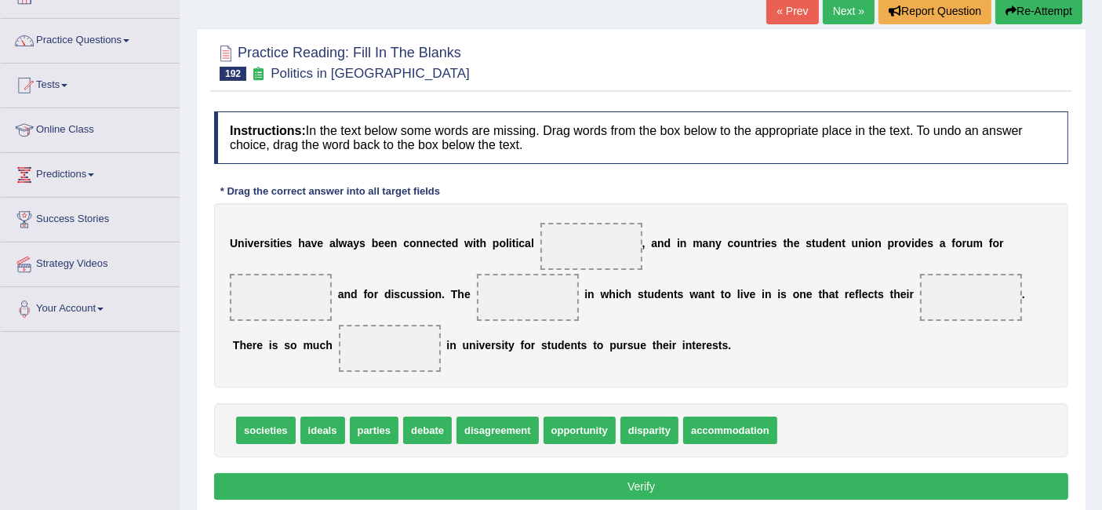
scroll to position [120, 0]
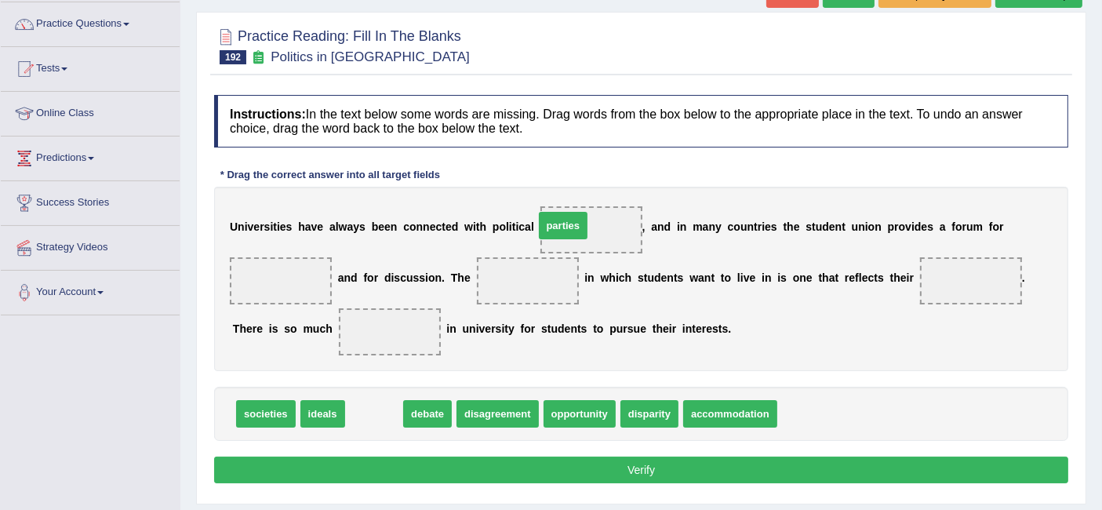
drag, startPoint x: 357, startPoint y: 410, endPoint x: 563, endPoint y: 224, distance: 277.2
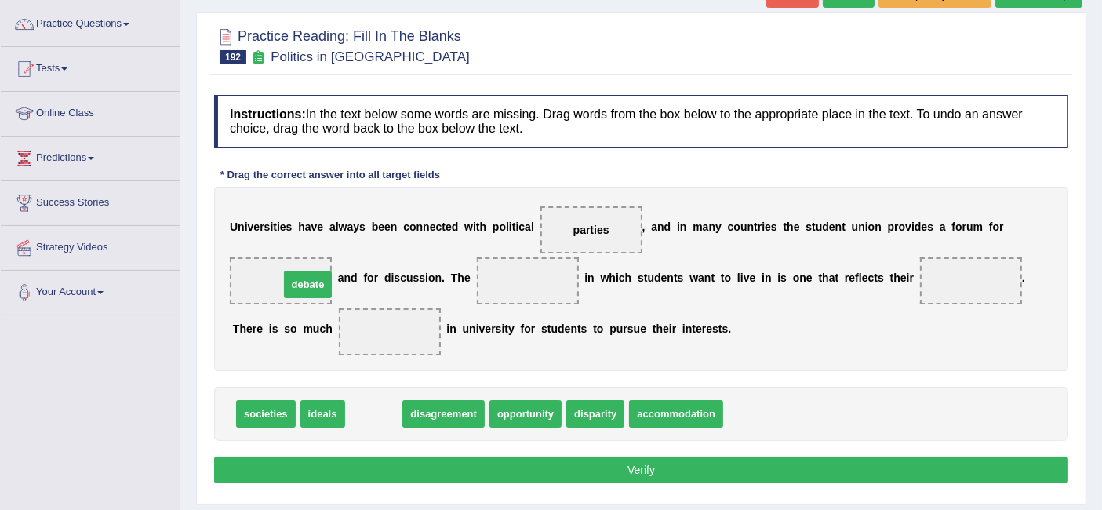
drag, startPoint x: 381, startPoint y: 408, endPoint x: 315, endPoint y: 279, distance: 145.3
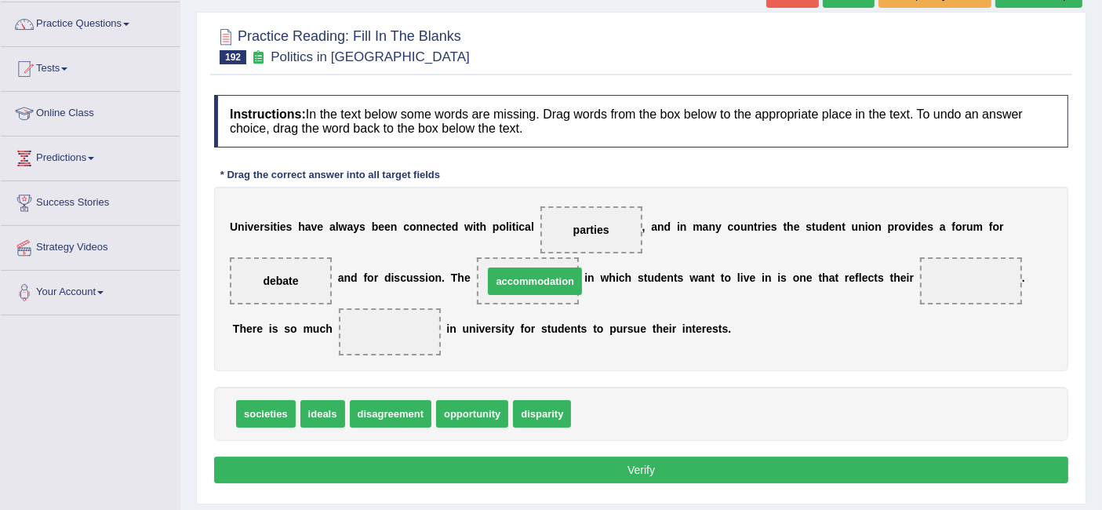
drag, startPoint x: 605, startPoint y: 403, endPoint x: 511, endPoint y: 270, distance: 163.3
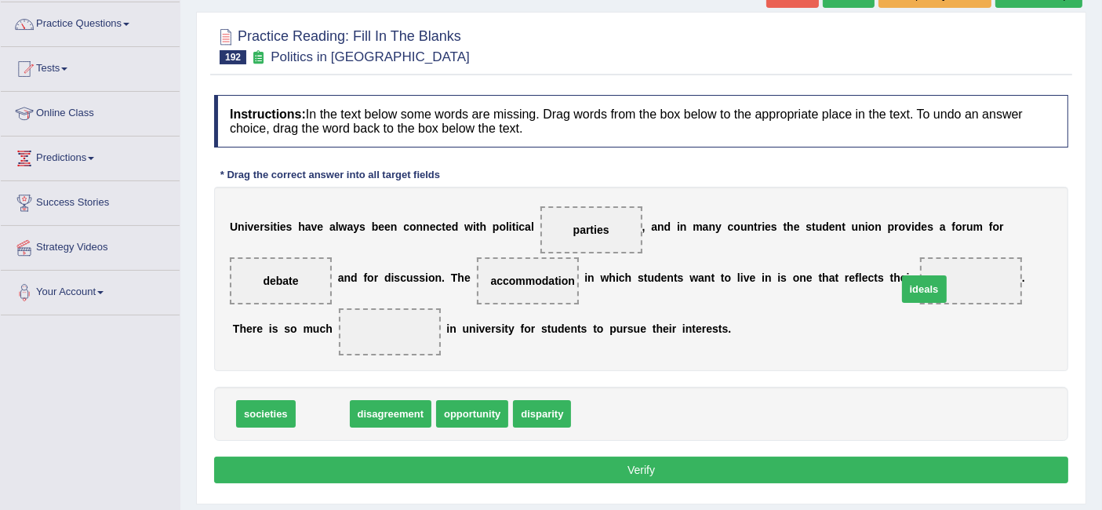
drag, startPoint x: 324, startPoint y: 410, endPoint x: 942, endPoint y: 285, distance: 630.2
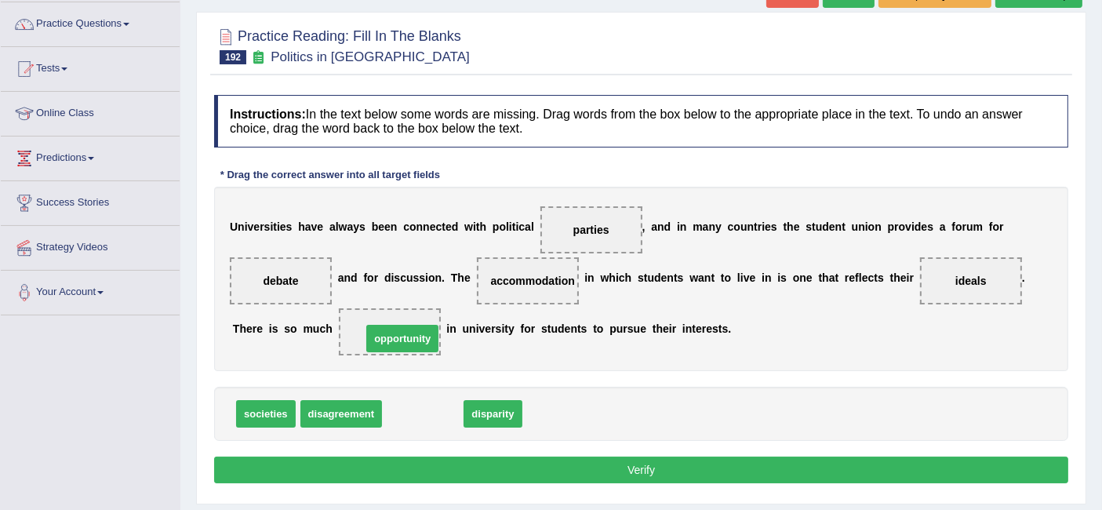
drag, startPoint x: 432, startPoint y: 401, endPoint x: 403, endPoint y: 312, distance: 93.3
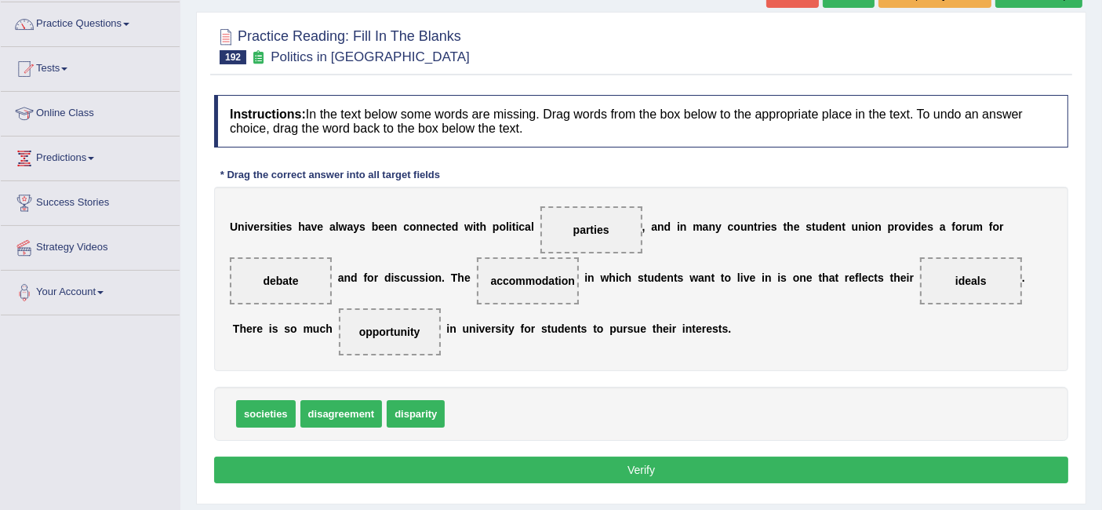
click at [484, 465] on button "Verify" at bounding box center [641, 470] width 854 height 27
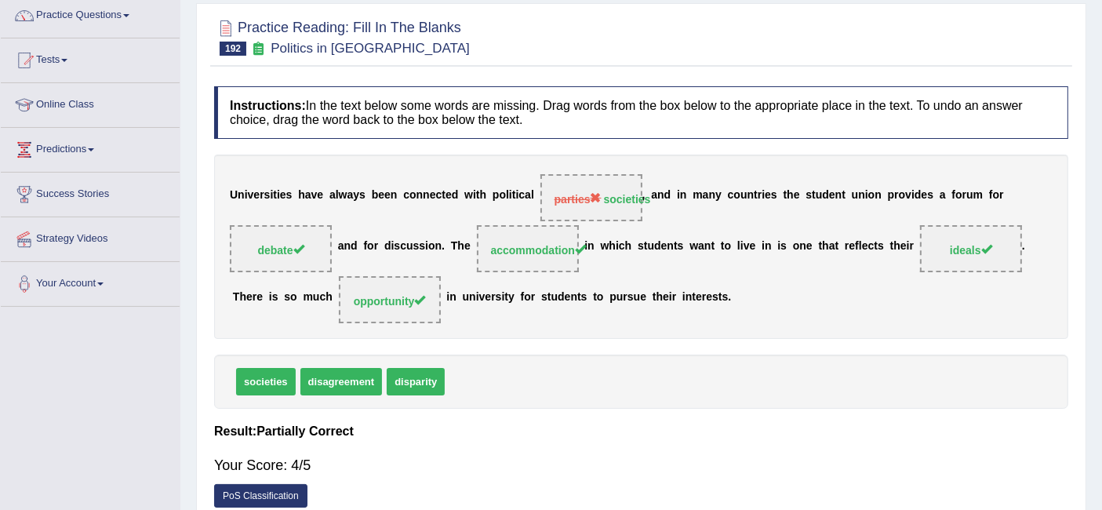
scroll to position [0, 0]
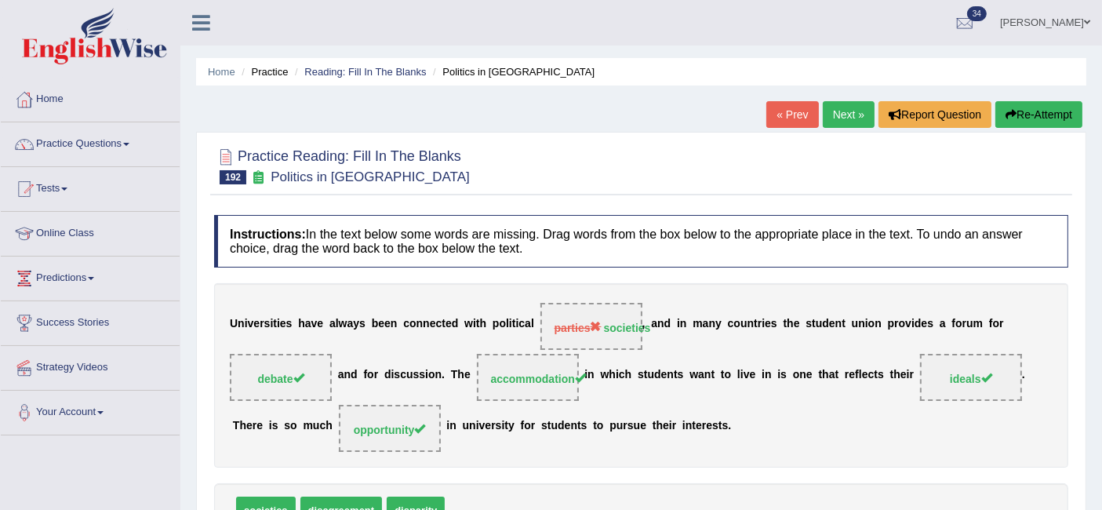
click at [832, 105] on link "Next »" at bounding box center [849, 114] width 52 height 27
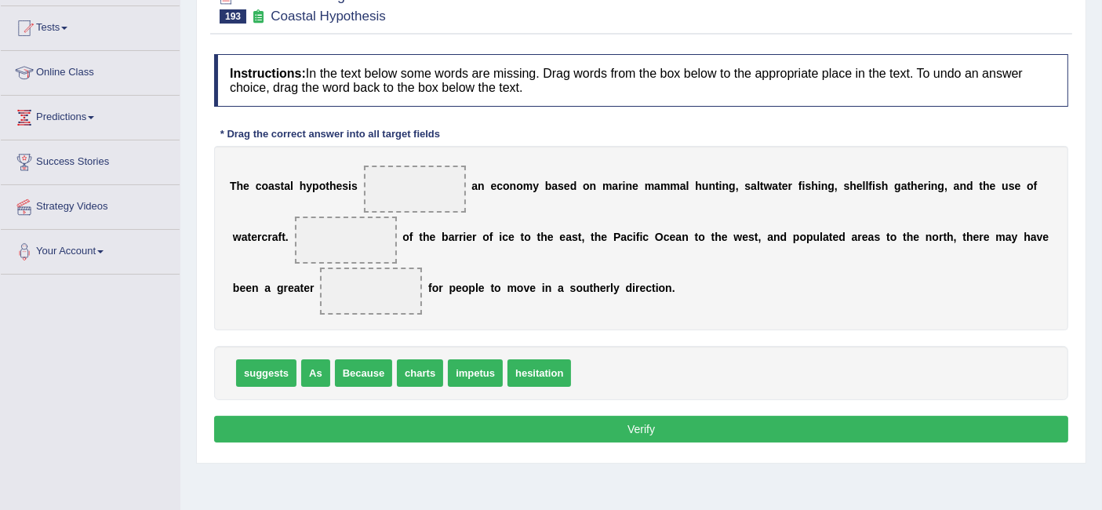
scroll to position [162, 0]
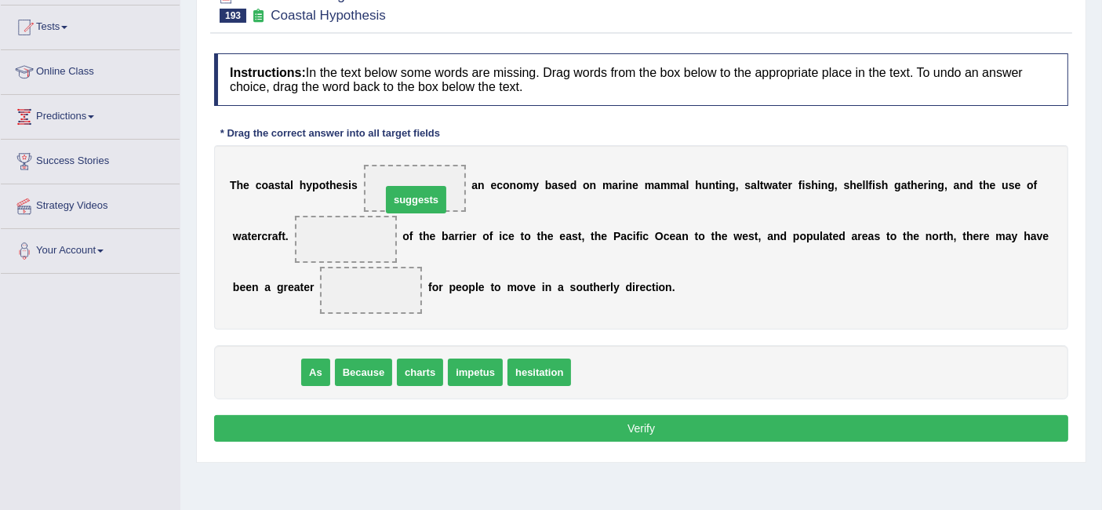
drag, startPoint x: 275, startPoint y: 372, endPoint x: 439, endPoint y: 184, distance: 249.6
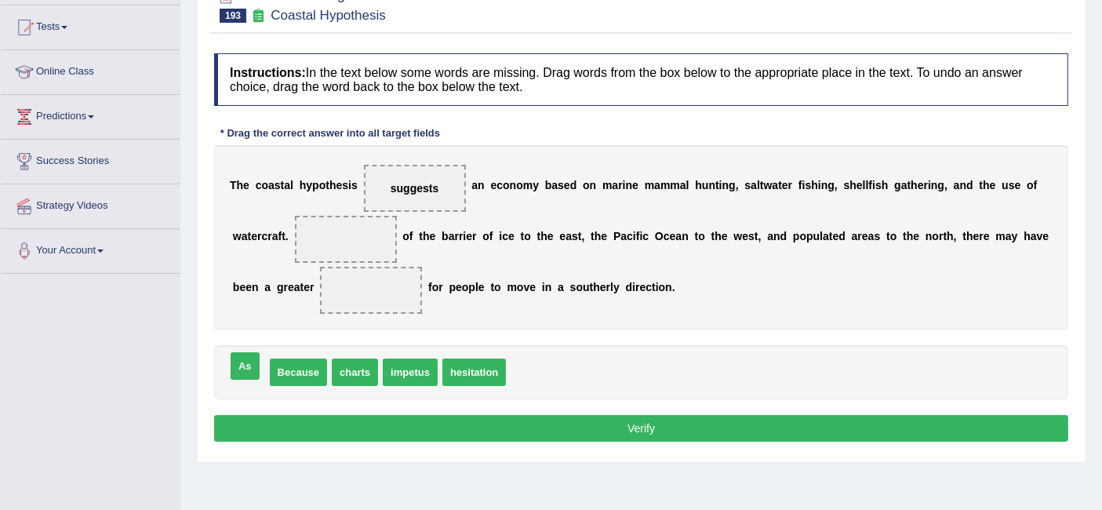
drag, startPoint x: 242, startPoint y: 367, endPoint x: 236, endPoint y: 361, distance: 8.3
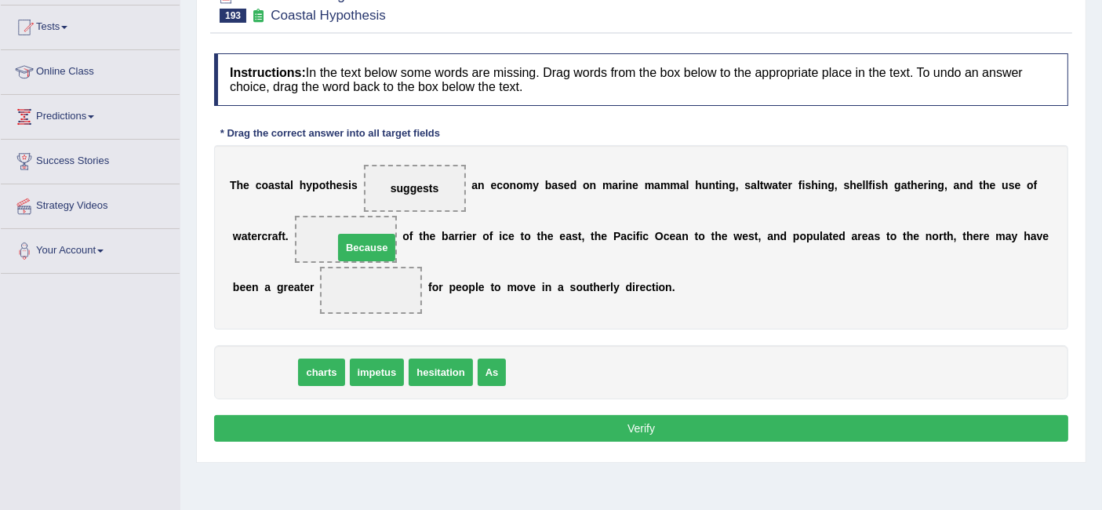
drag, startPoint x: 273, startPoint y: 373, endPoint x: 375, endPoint y: 246, distance: 162.4
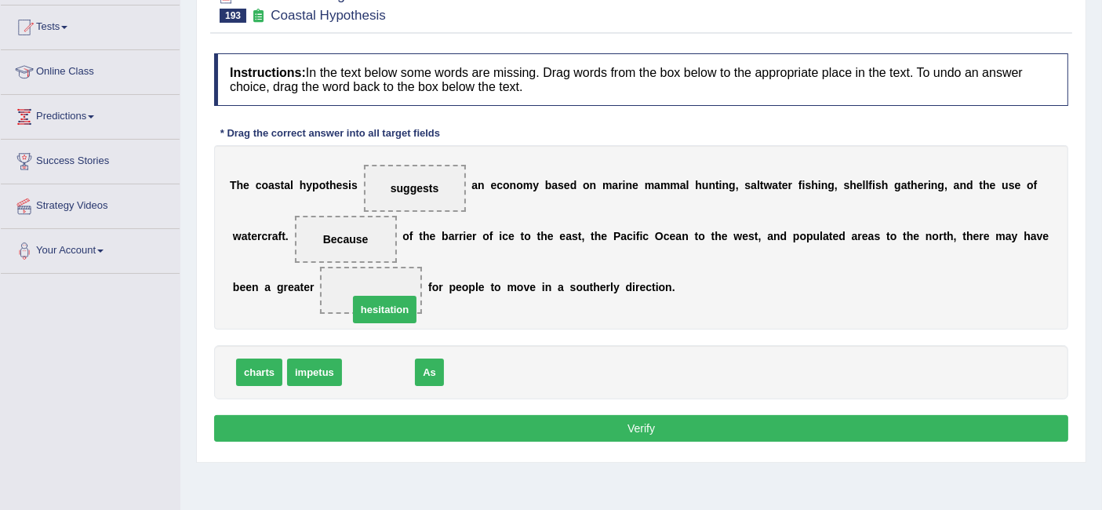
drag, startPoint x: 357, startPoint y: 362, endPoint x: 367, endPoint y: 279, distance: 83.0
click at [414, 415] on button "Verify" at bounding box center [641, 428] width 854 height 27
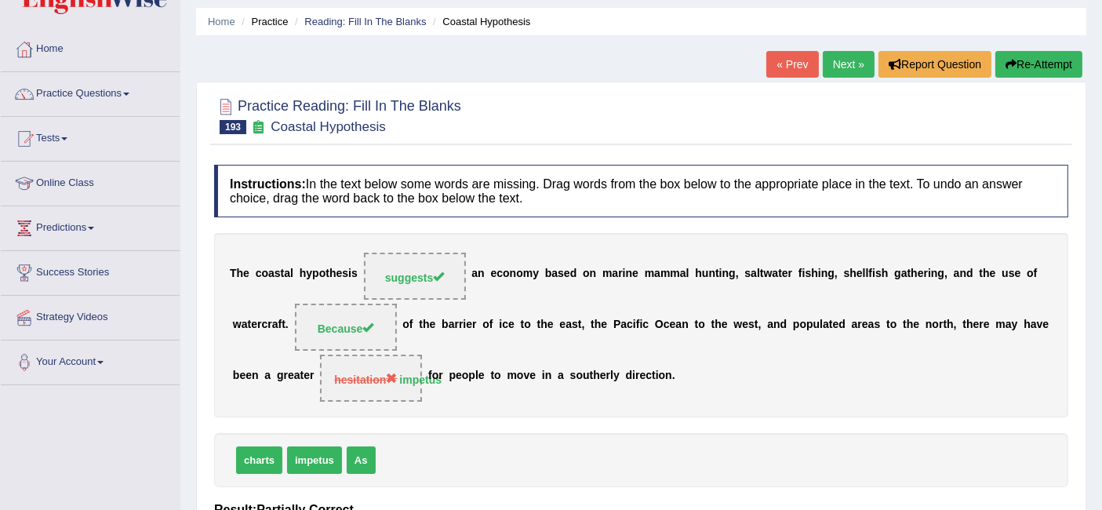
scroll to position [0, 0]
